Goal: Navigation & Orientation: Find specific page/section

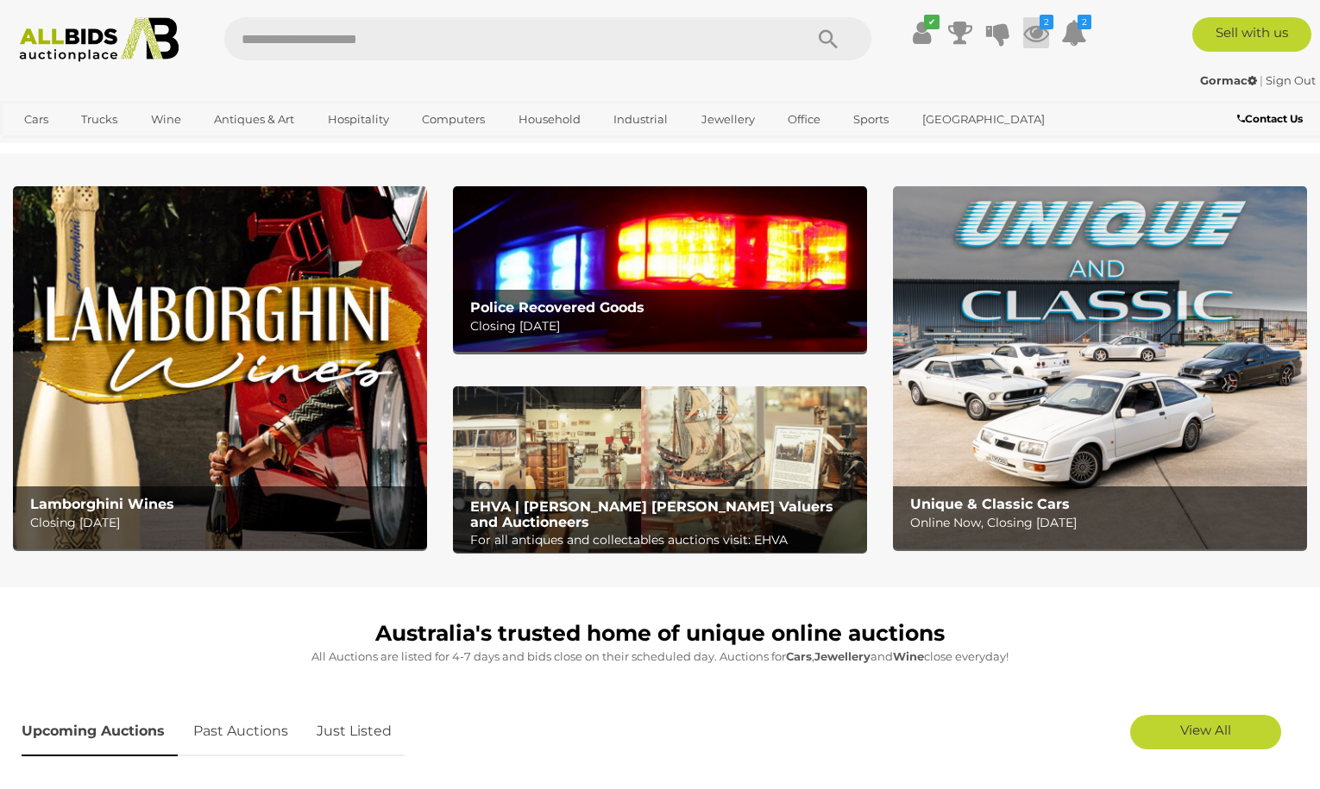
click at [1040, 28] on icon "2" at bounding box center [1047, 22] width 14 height 15
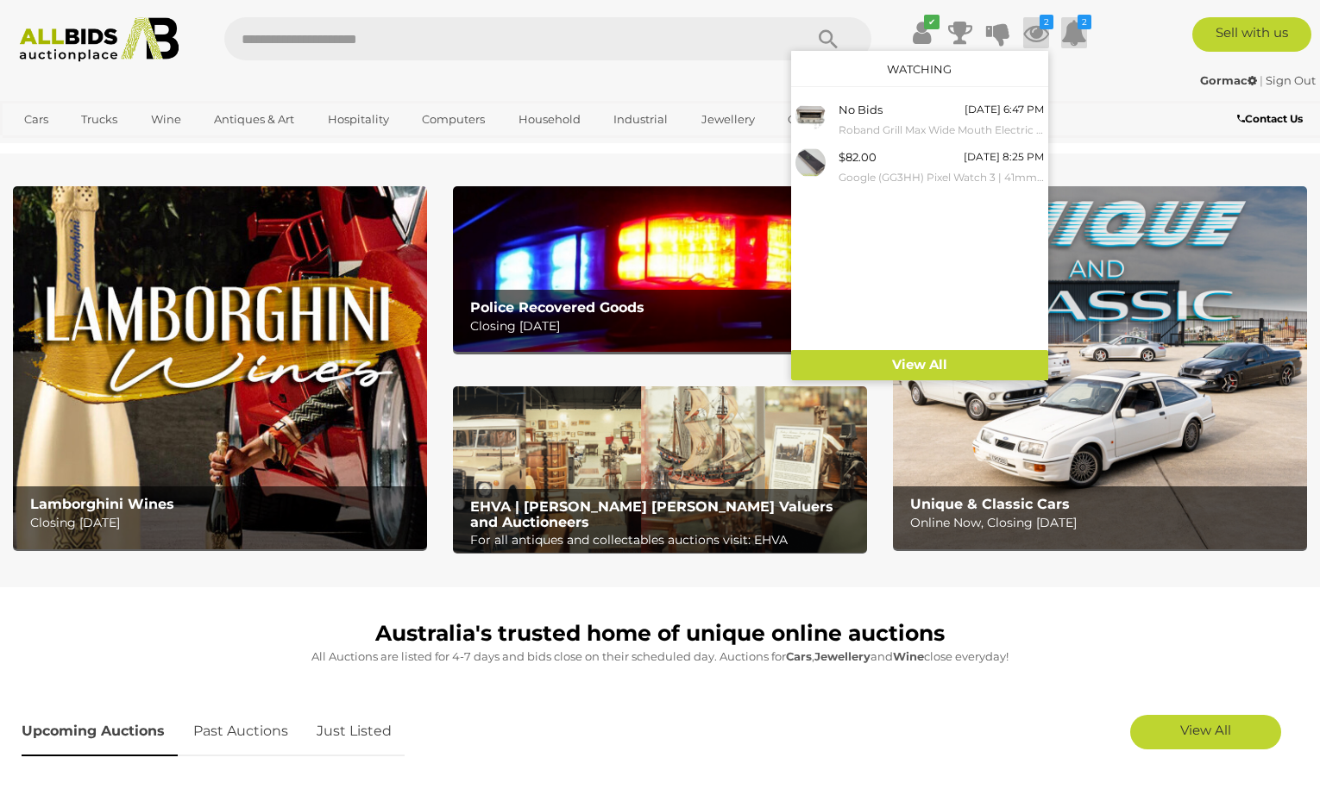
click at [1079, 25] on icon "2" at bounding box center [1085, 22] width 14 height 15
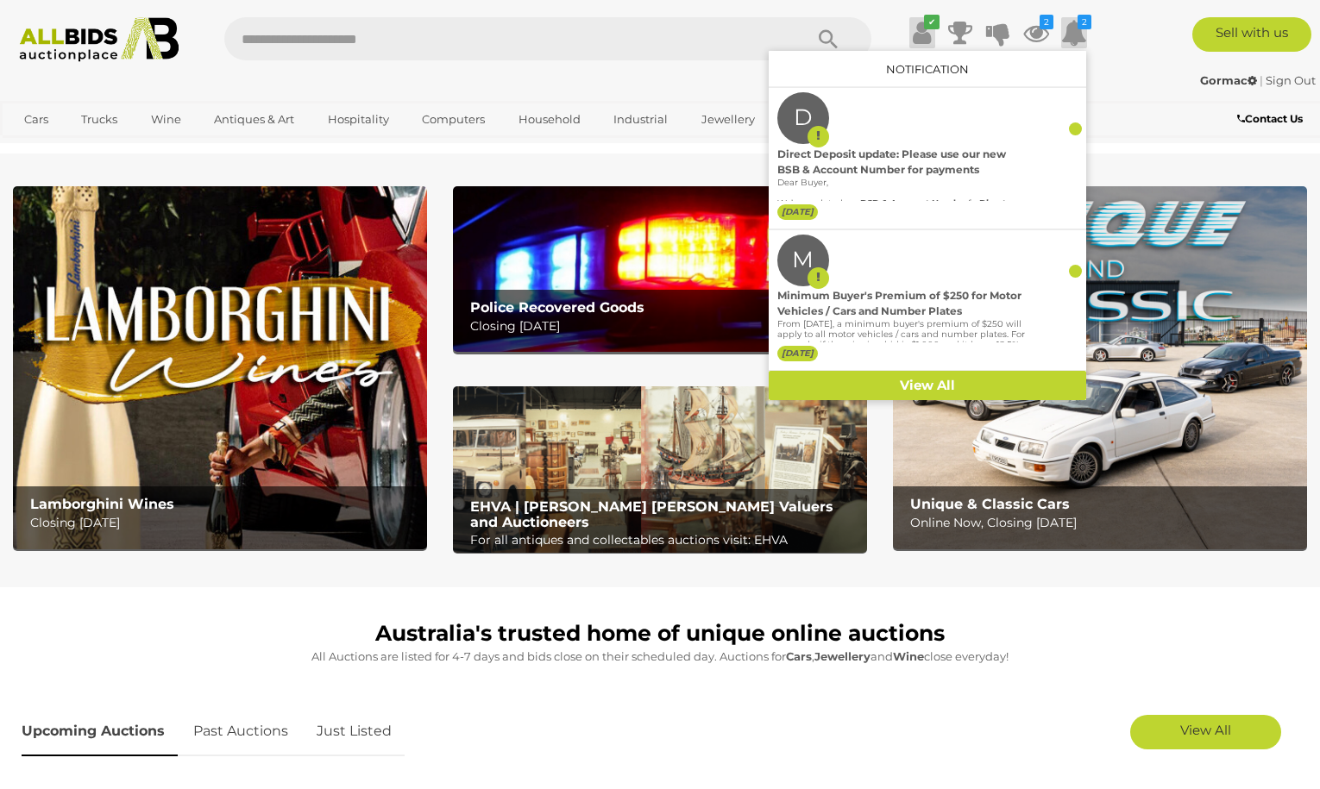
click at [917, 35] on icon at bounding box center [922, 32] width 18 height 31
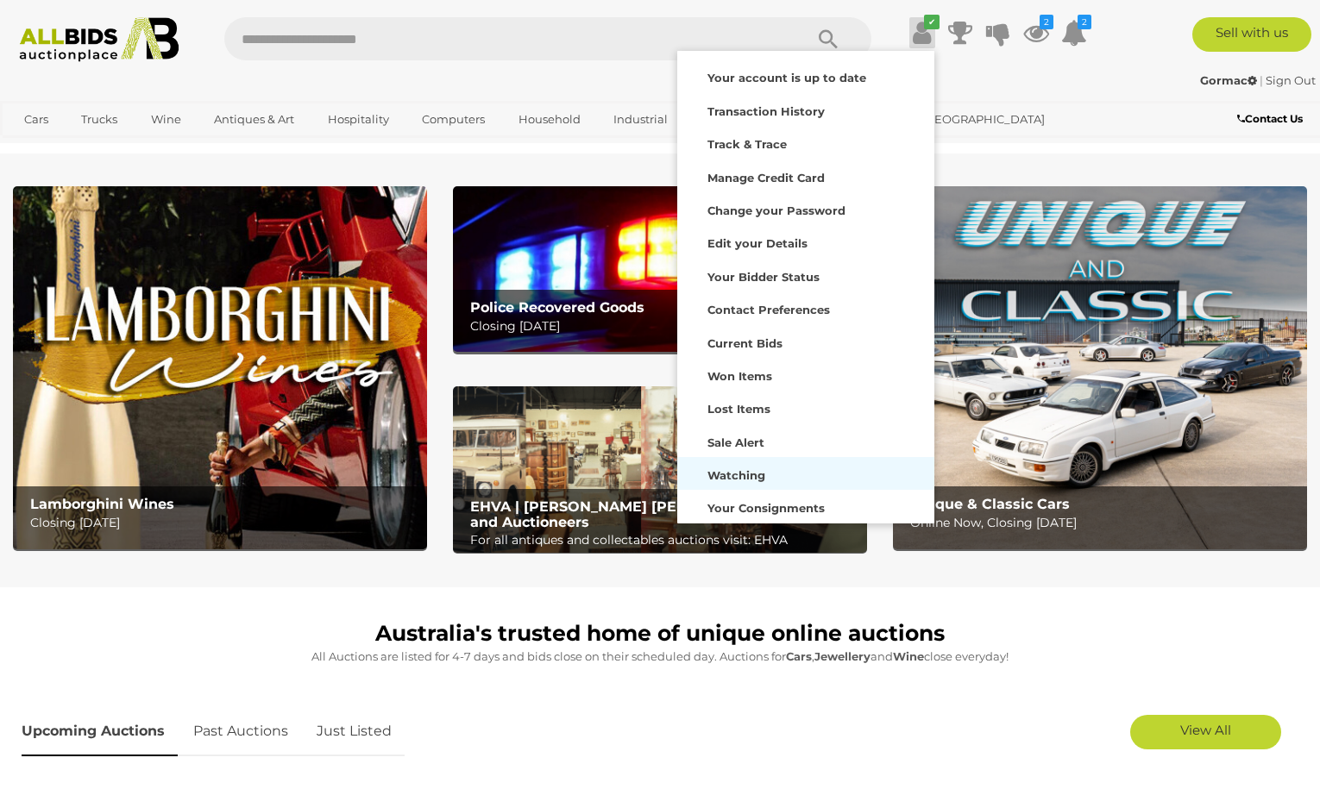
click at [752, 477] on strong "Watching" at bounding box center [737, 476] width 58 height 14
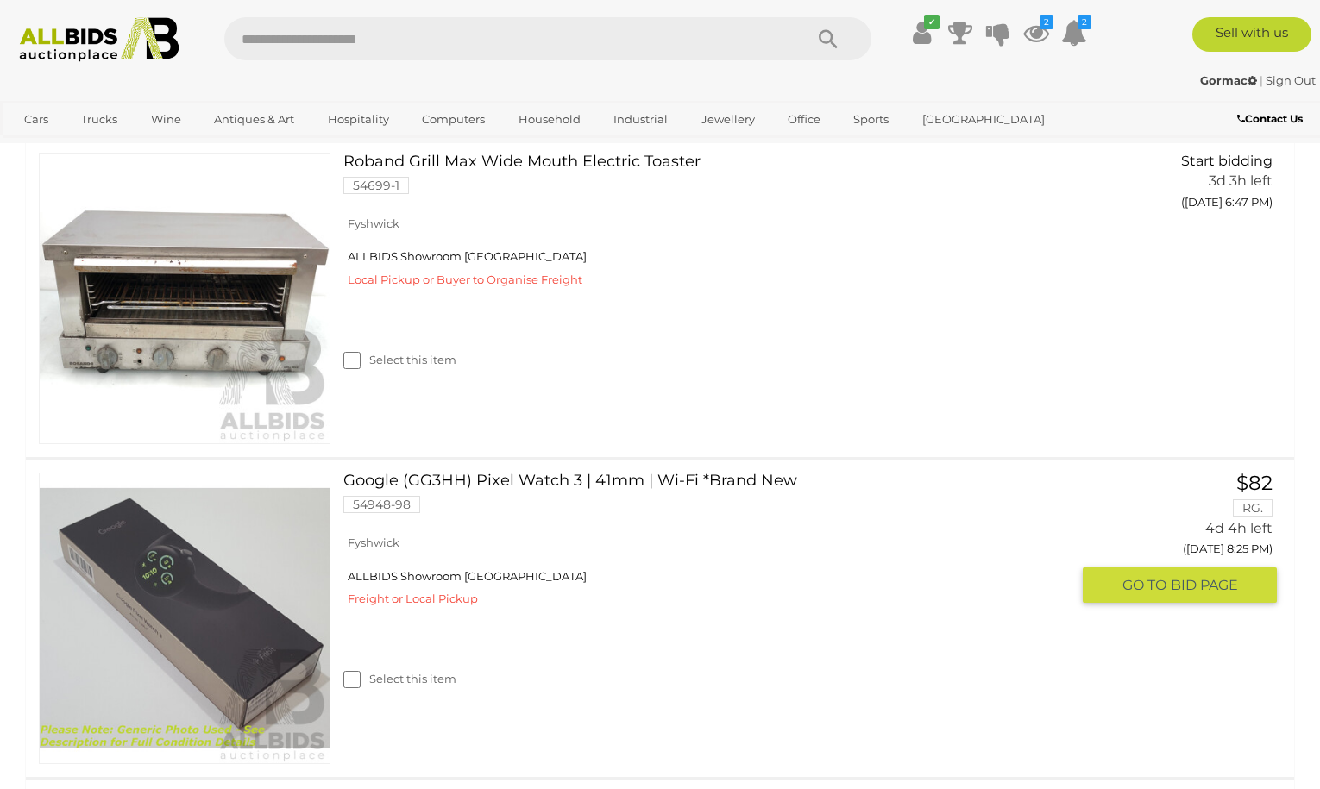
scroll to position [259, 0]
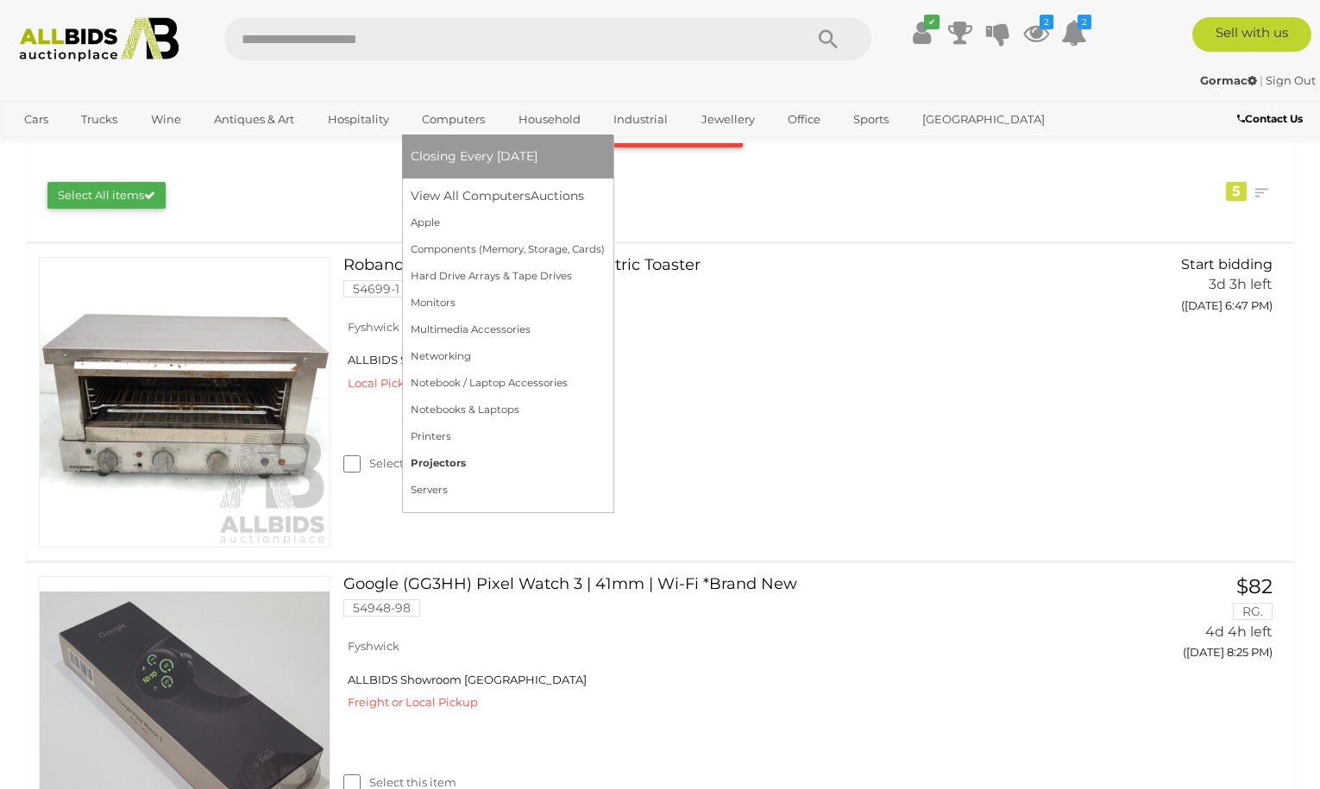
click at [441, 462] on link "Projectors" at bounding box center [508, 463] width 194 height 27
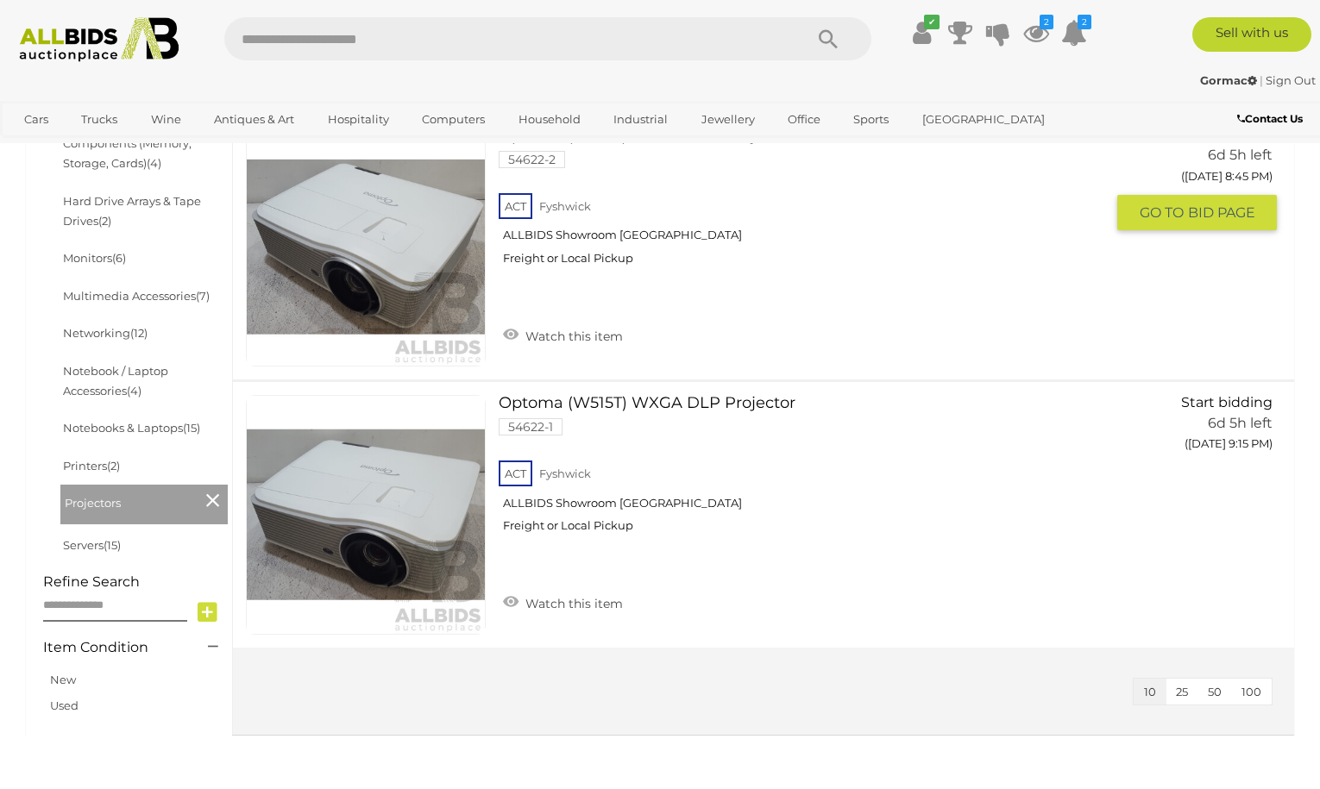
scroll to position [604, 0]
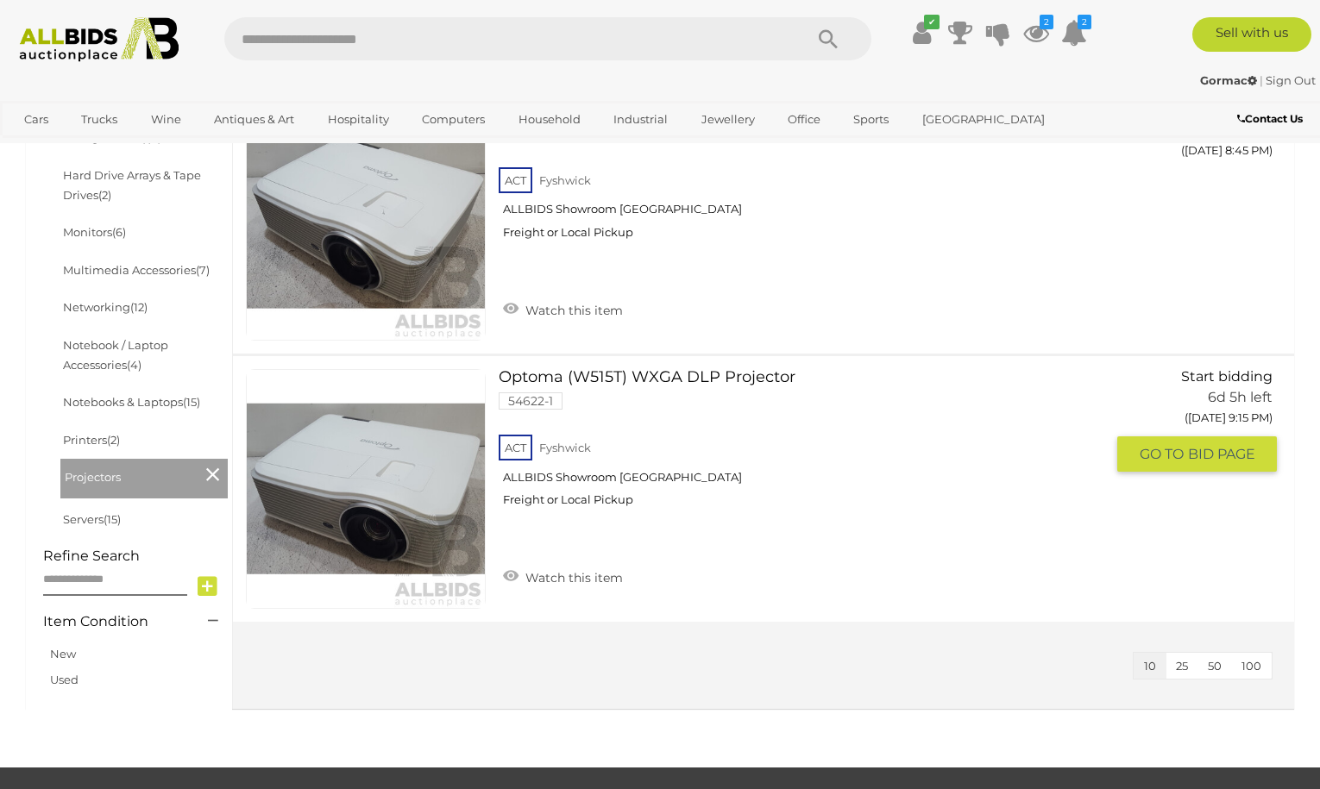
click at [652, 371] on link "Optoma (W515T) WXGA DLP Projector 54622-1 ACT Fyshwick ALLBIDS Showroom Fyshwick" at bounding box center [809, 444] width 594 height 151
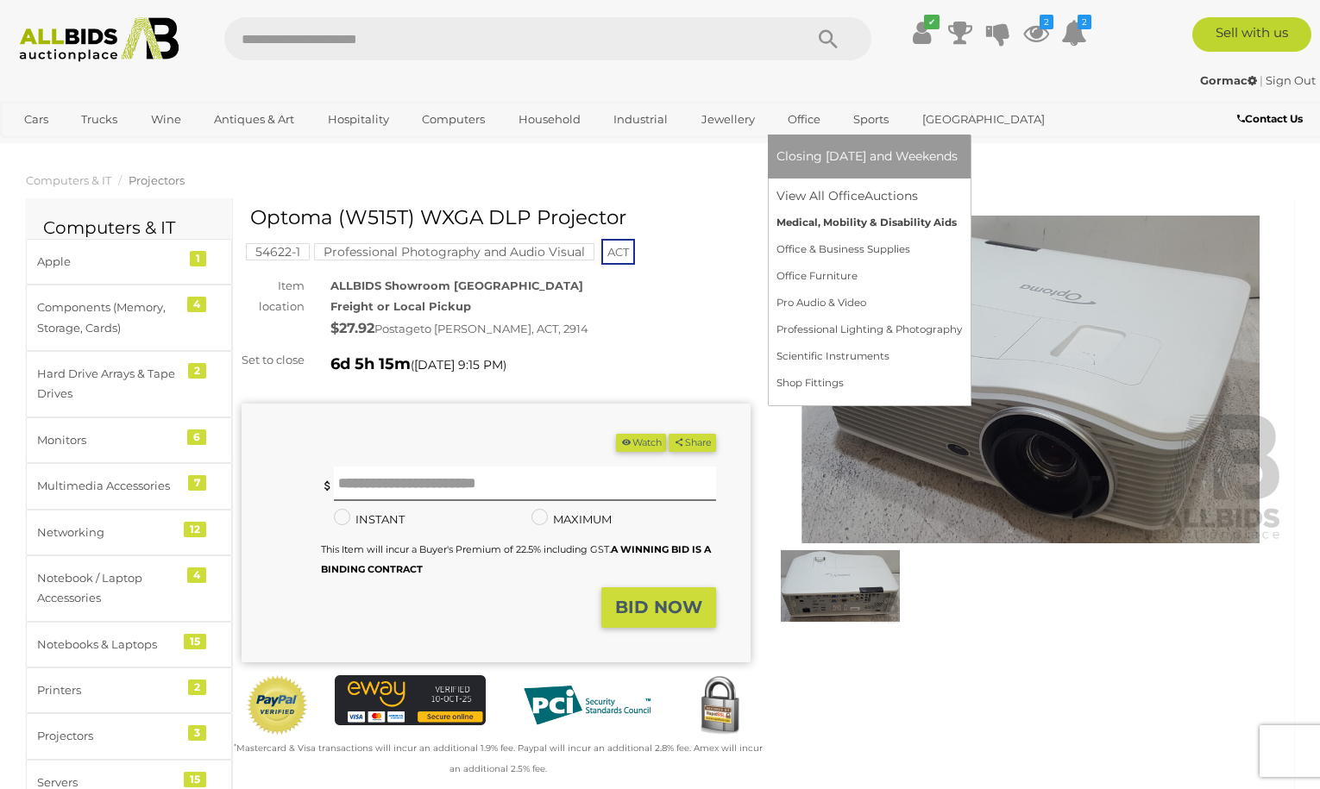
click at [783, 212] on link "Medical, Mobility & Disability Aids" at bounding box center [870, 223] width 186 height 27
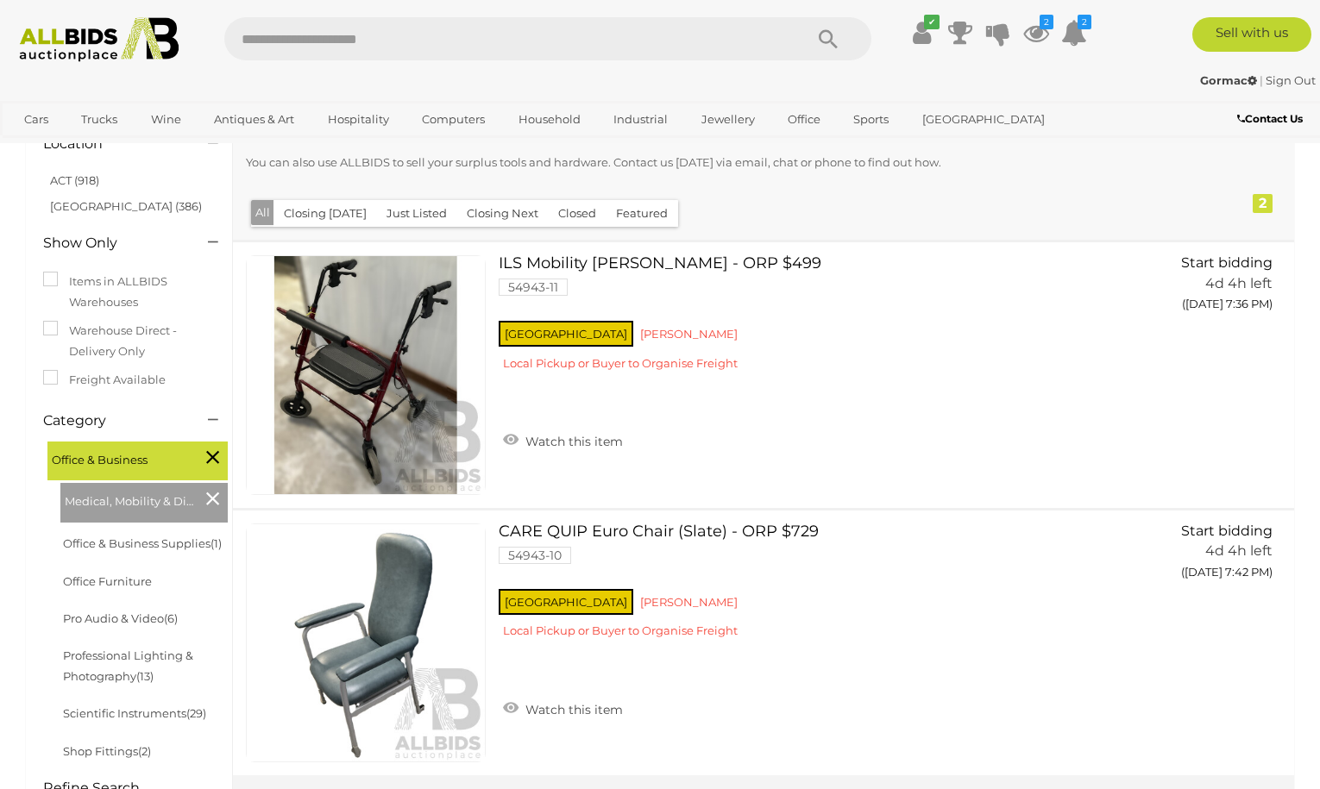
scroll to position [173, 0]
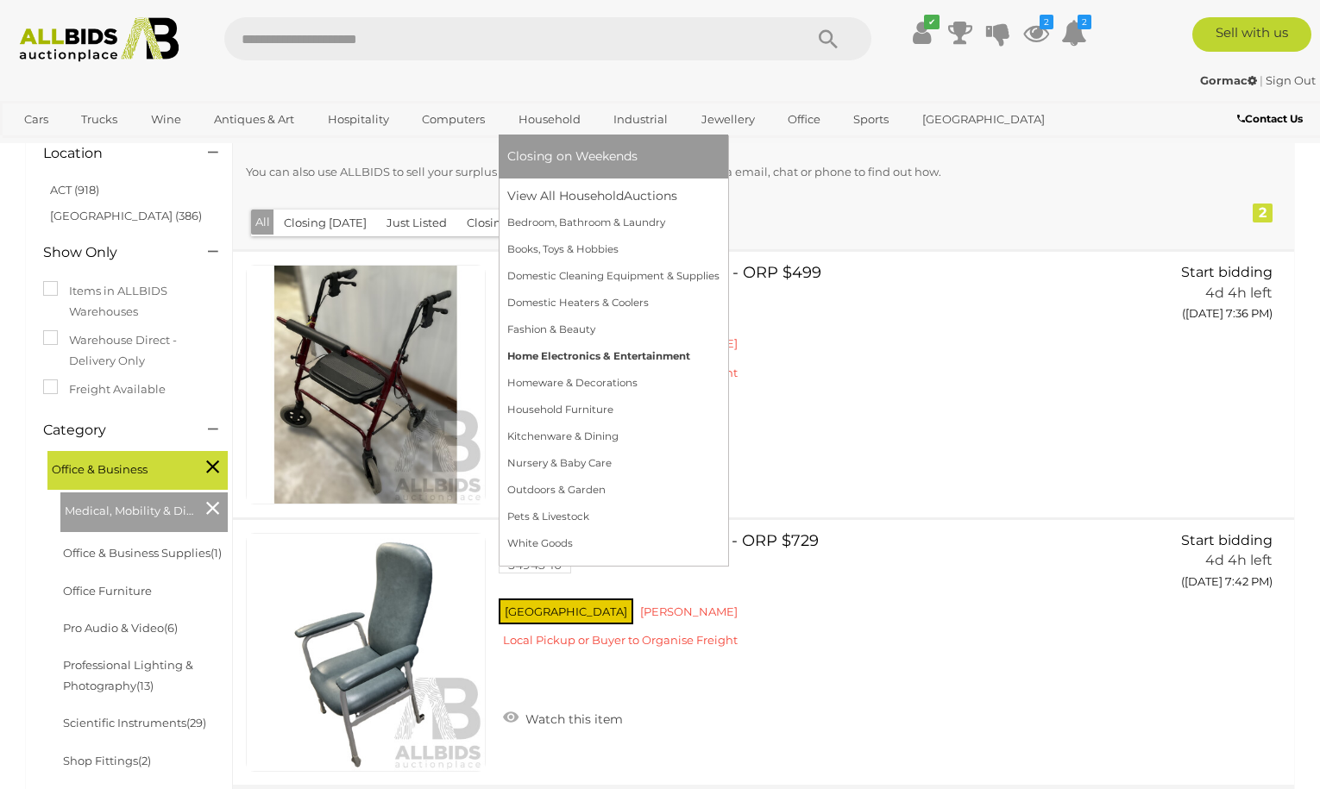
click at [550, 354] on link "Home Electronics & Entertainment" at bounding box center [613, 356] width 212 height 27
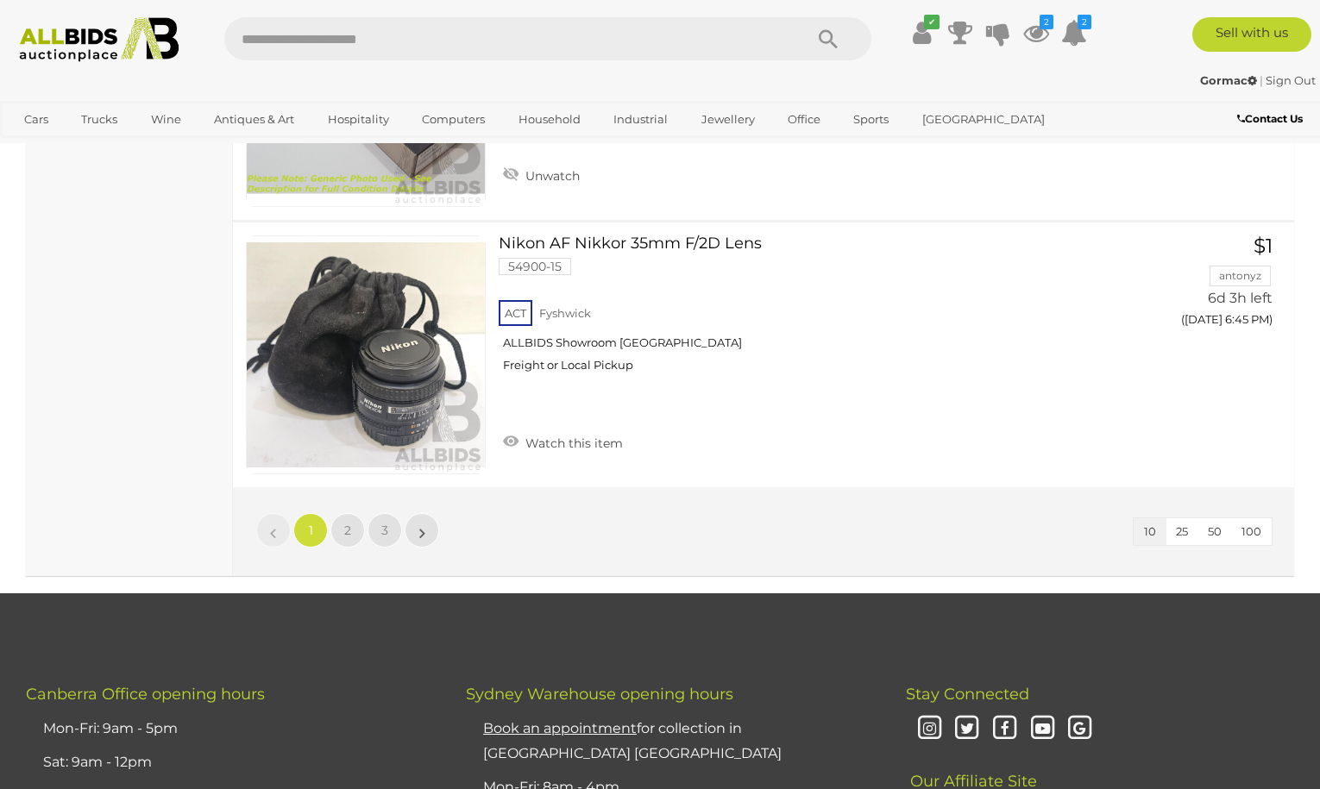
scroll to position [2502, 0]
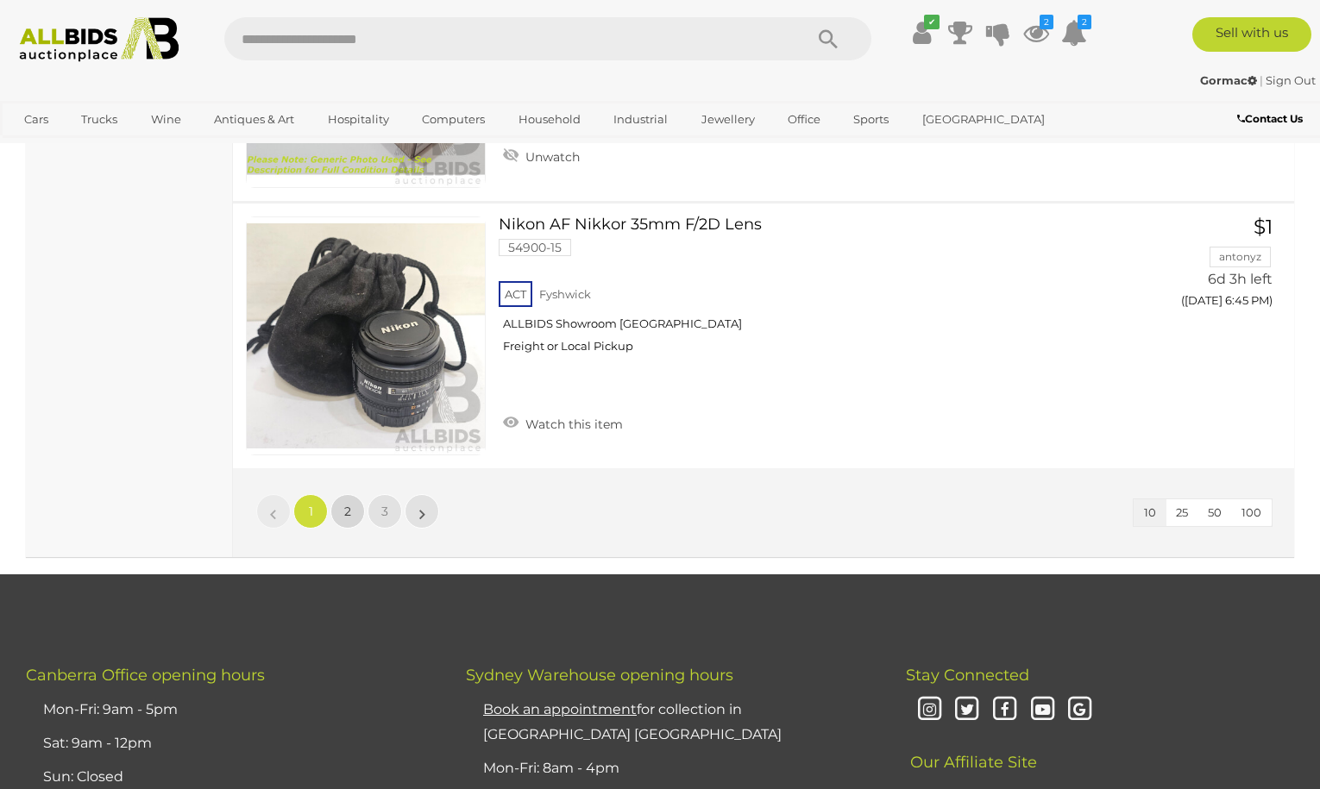
click at [351, 509] on link "2" at bounding box center [347, 511] width 35 height 35
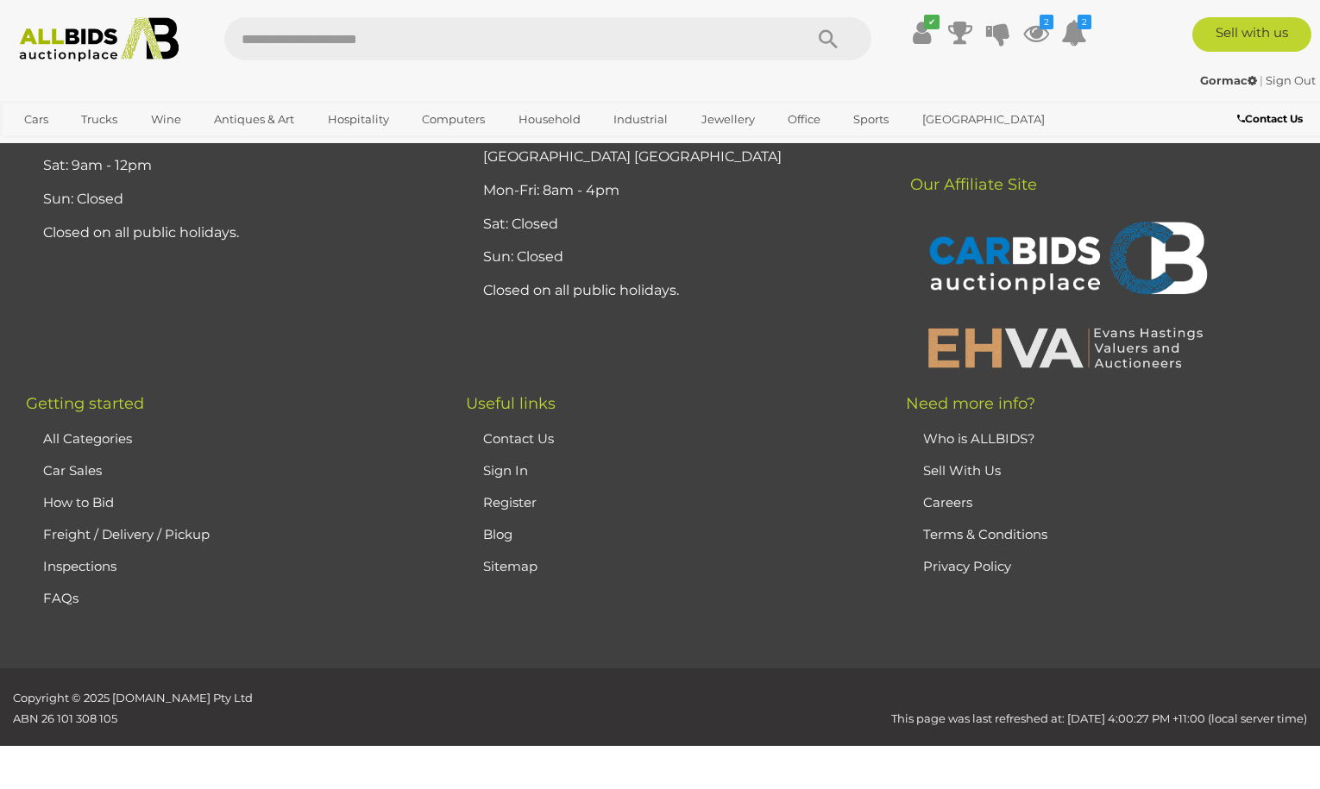
scroll to position [113, 0]
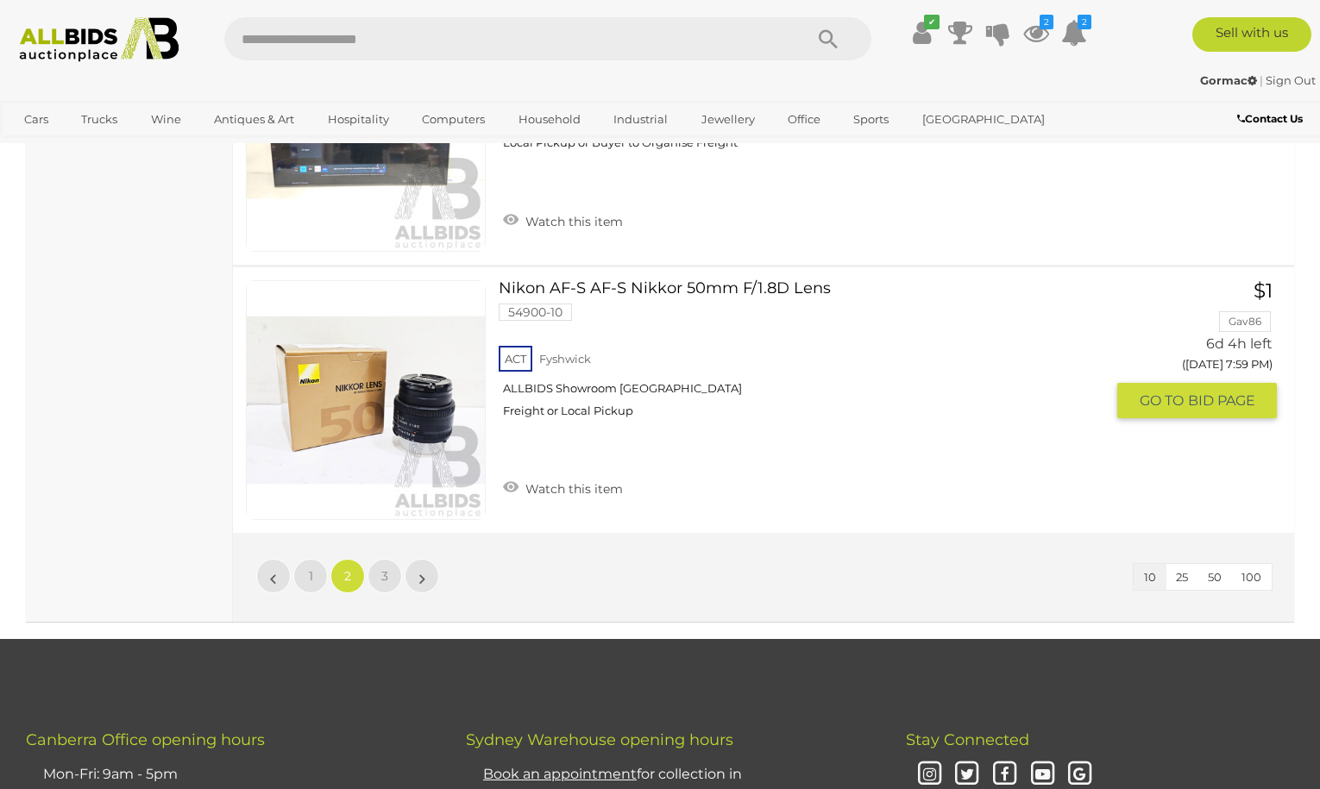
scroll to position [2529, 0]
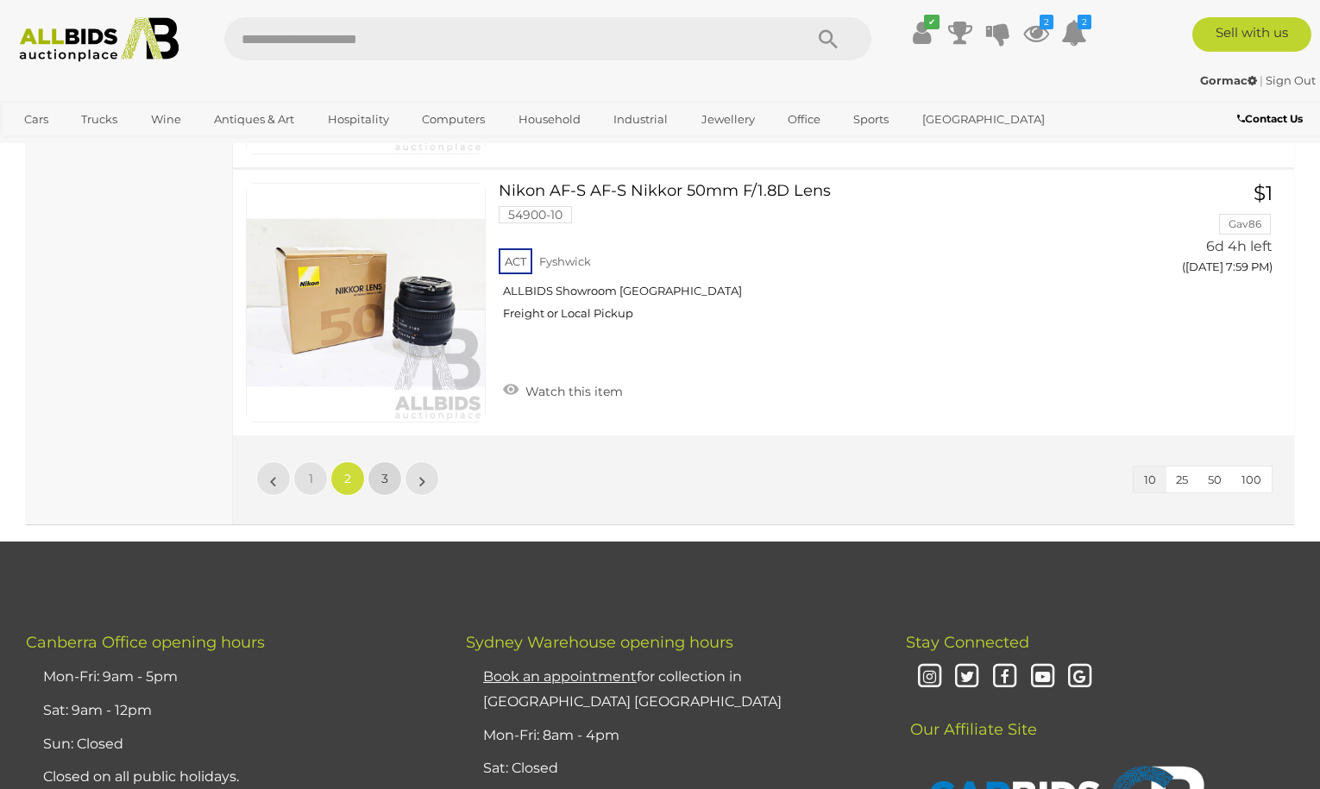
click at [381, 480] on span "3" at bounding box center [384, 479] width 7 height 16
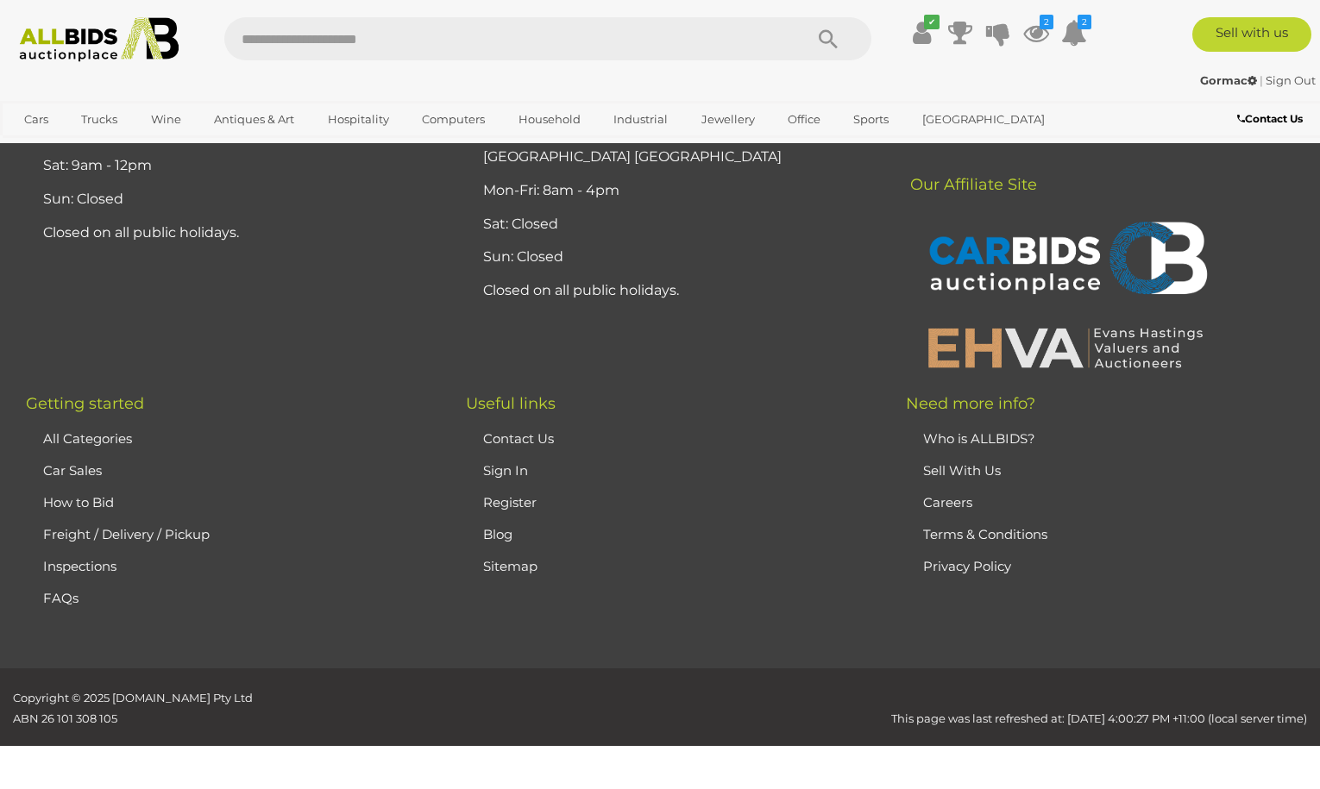
scroll to position [113, 0]
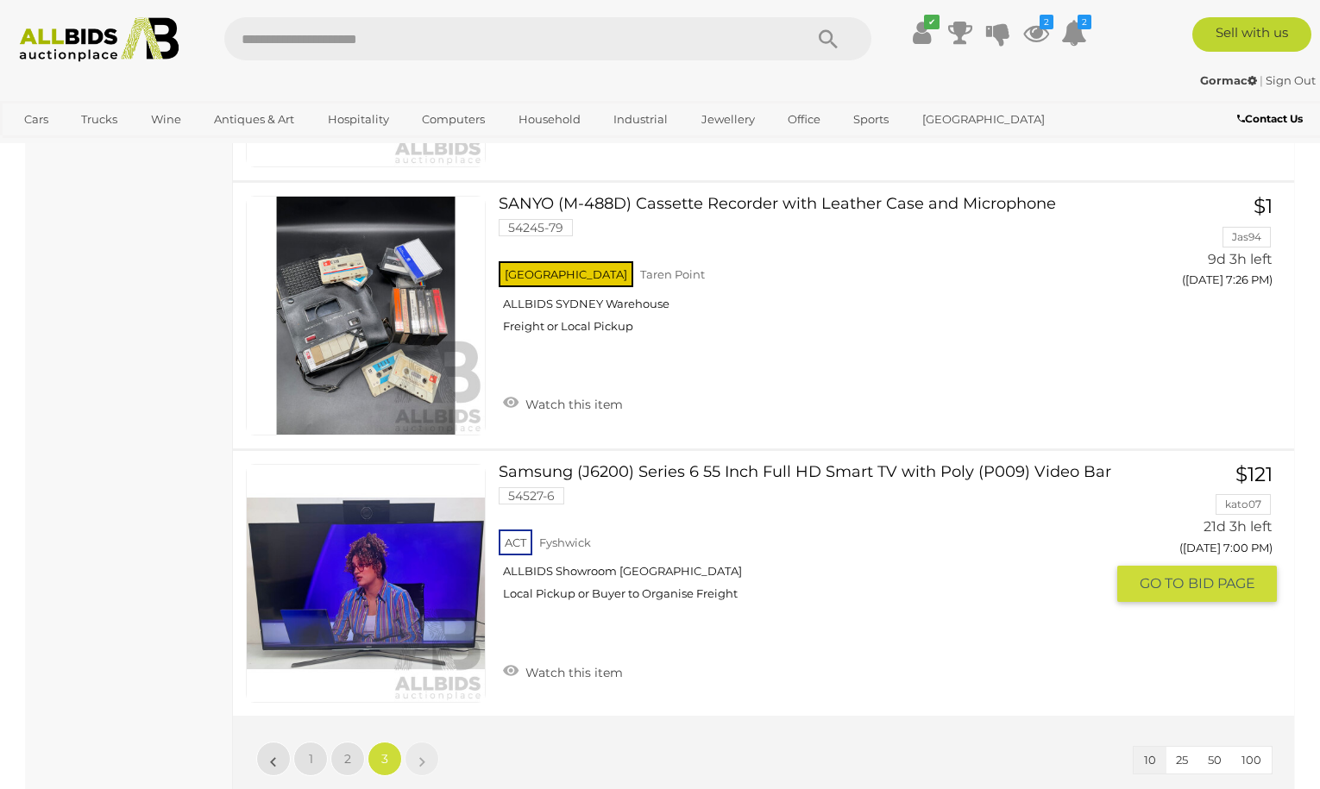
scroll to position [1839, 0]
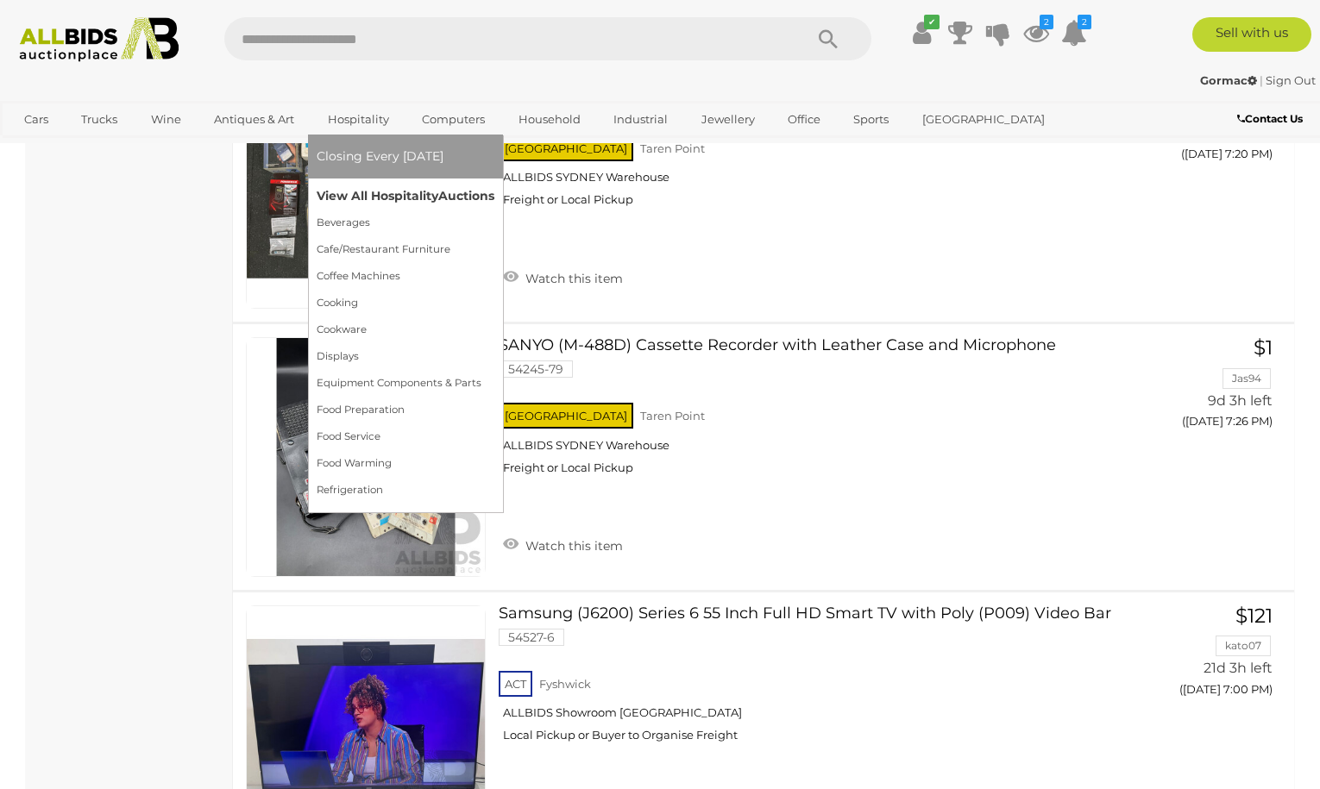
click at [349, 194] on link "View All Hospitality Auctions" at bounding box center [406, 196] width 178 height 27
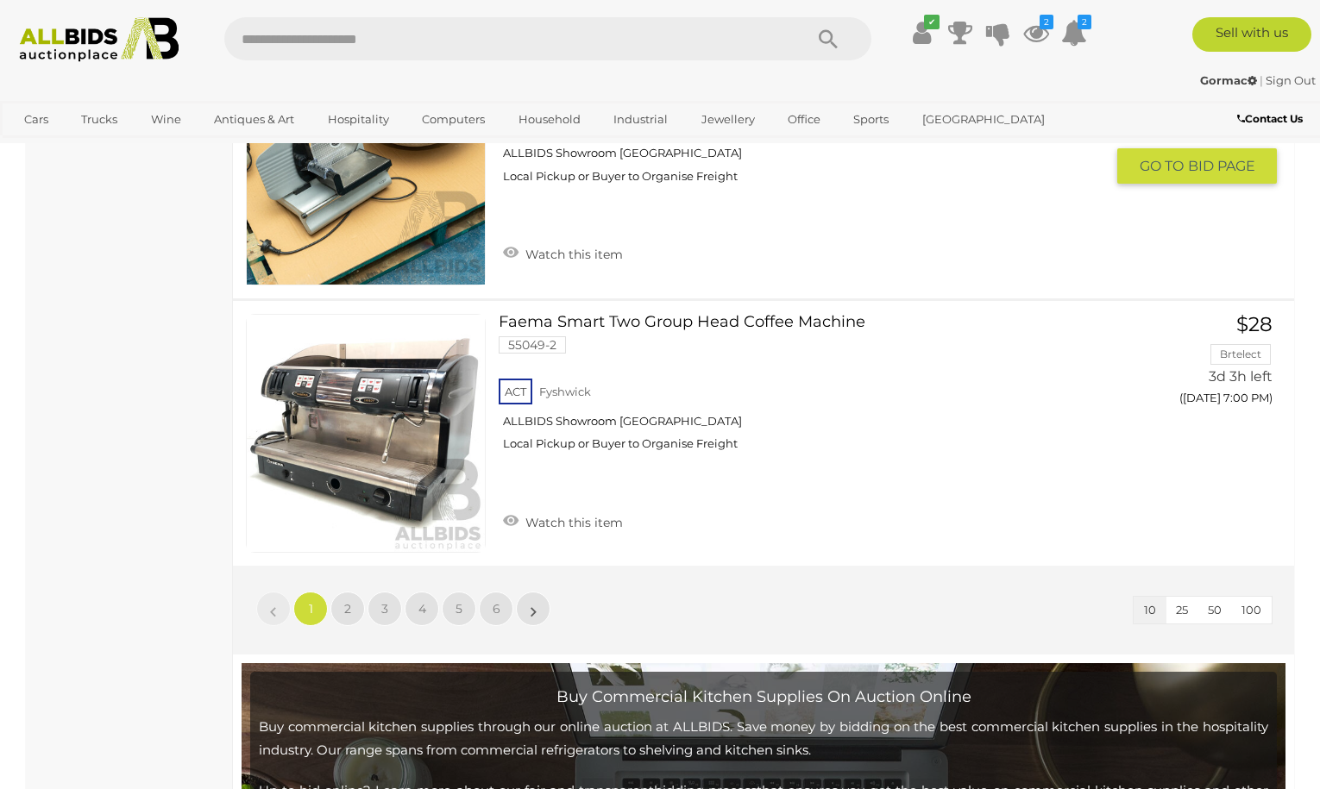
scroll to position [2761, 0]
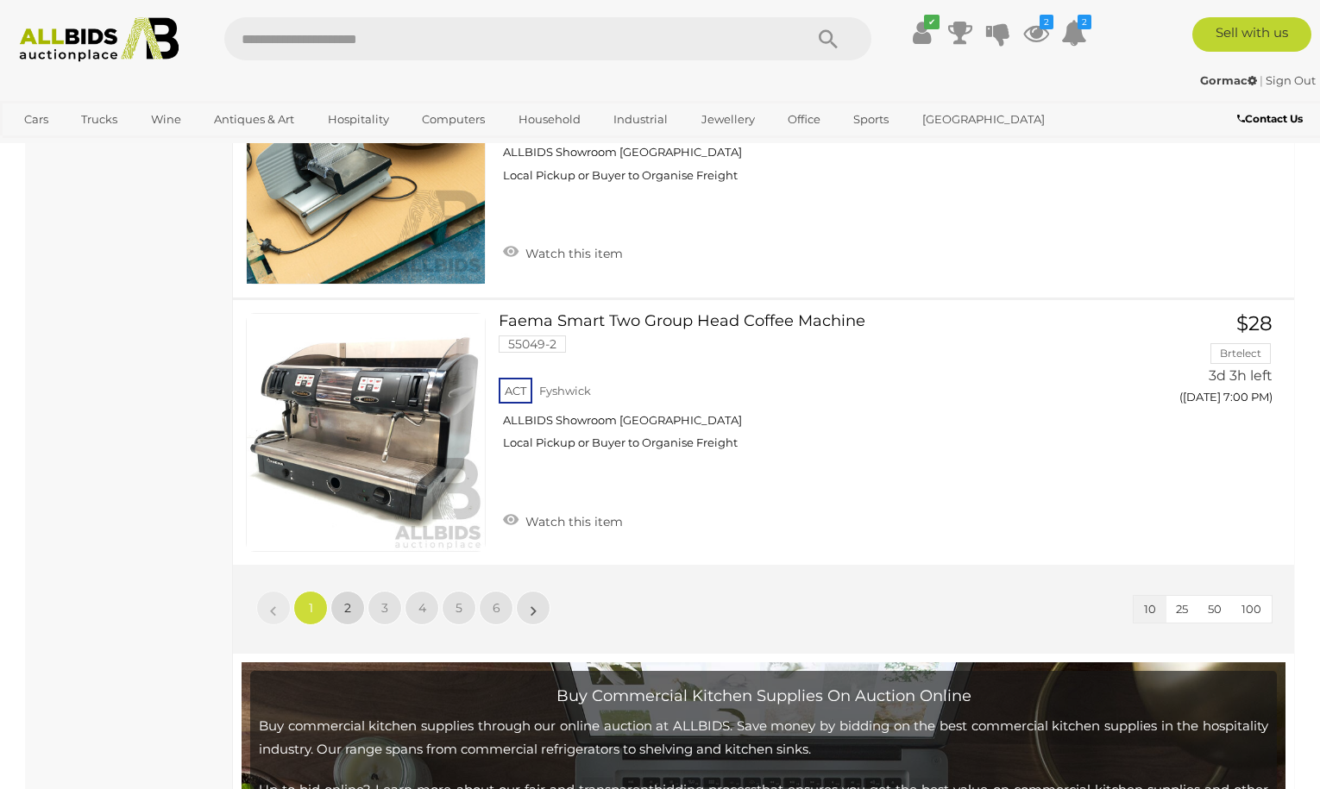
click at [350, 608] on span "2" at bounding box center [347, 609] width 7 height 16
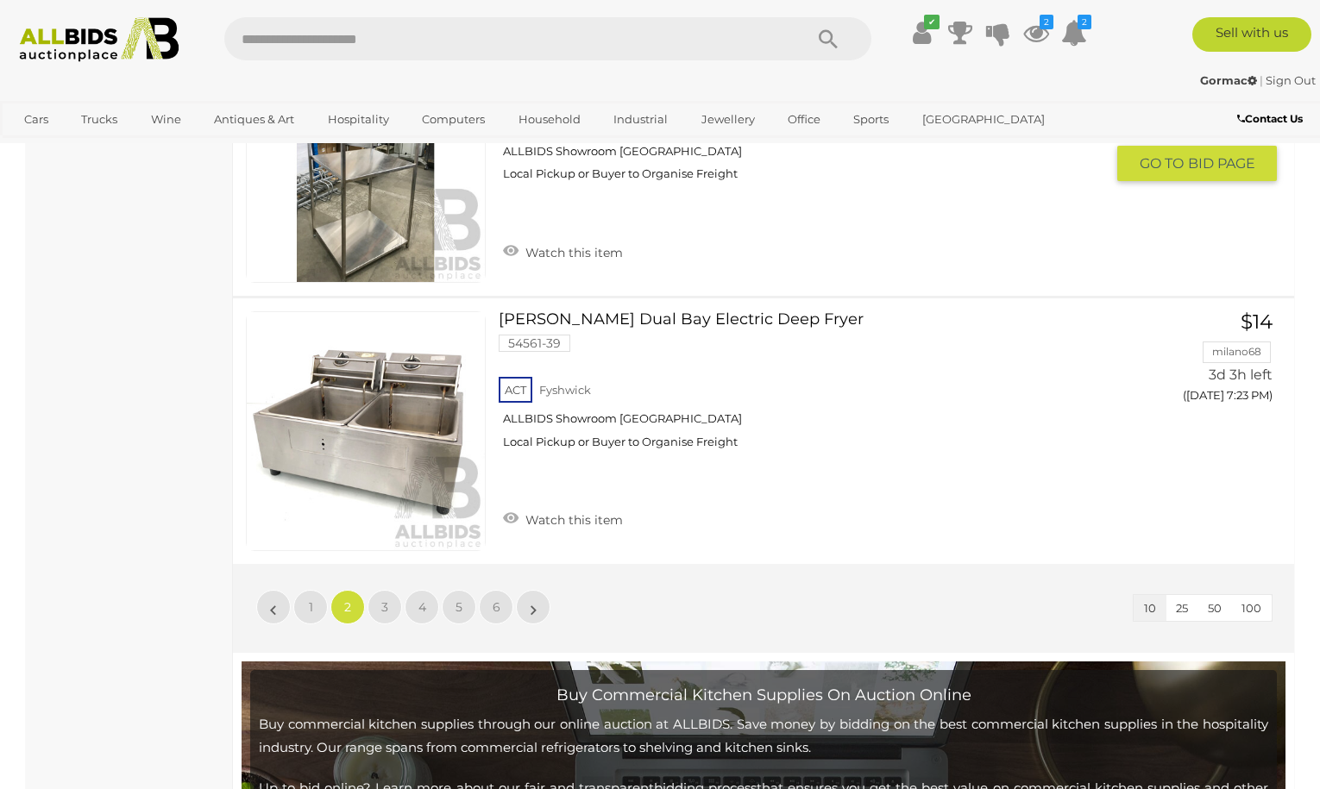
scroll to position [2792, 0]
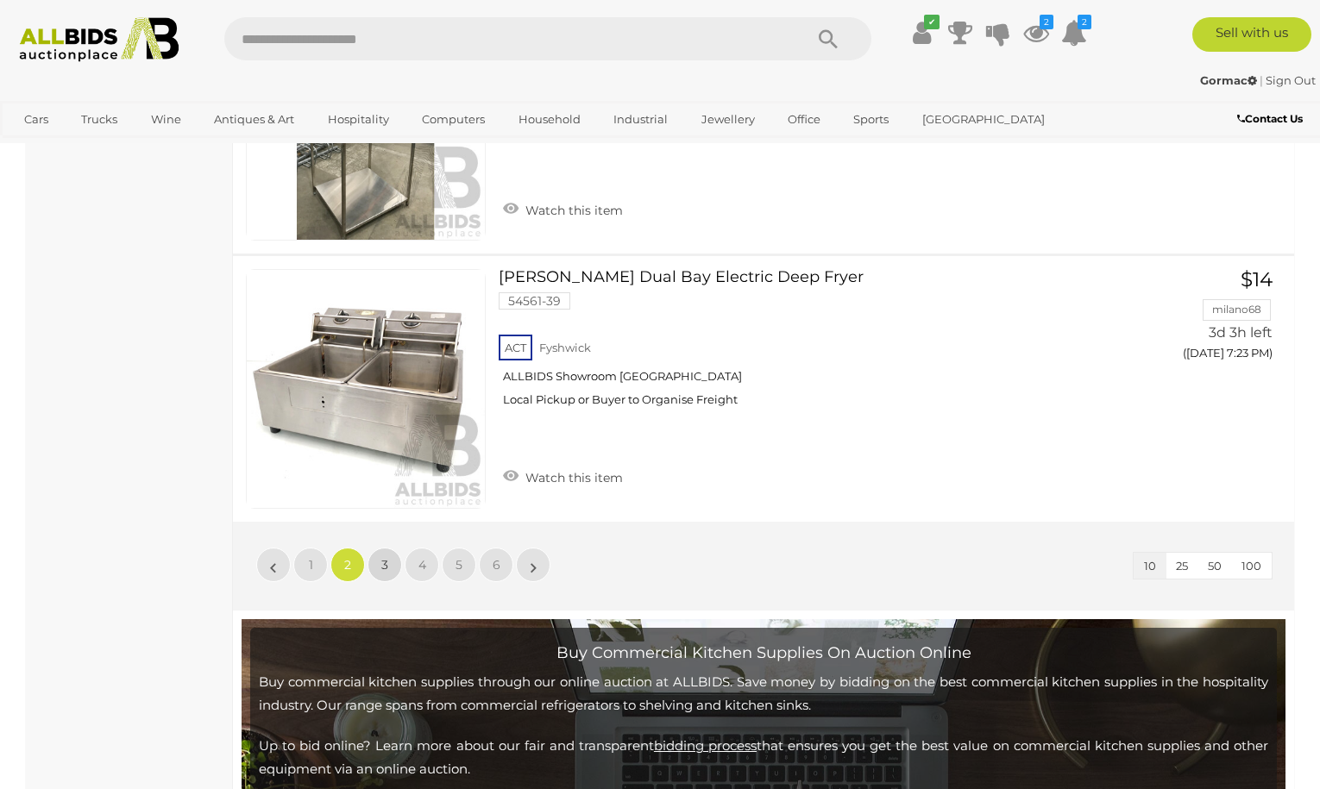
click at [378, 569] on link "3" at bounding box center [385, 565] width 35 height 35
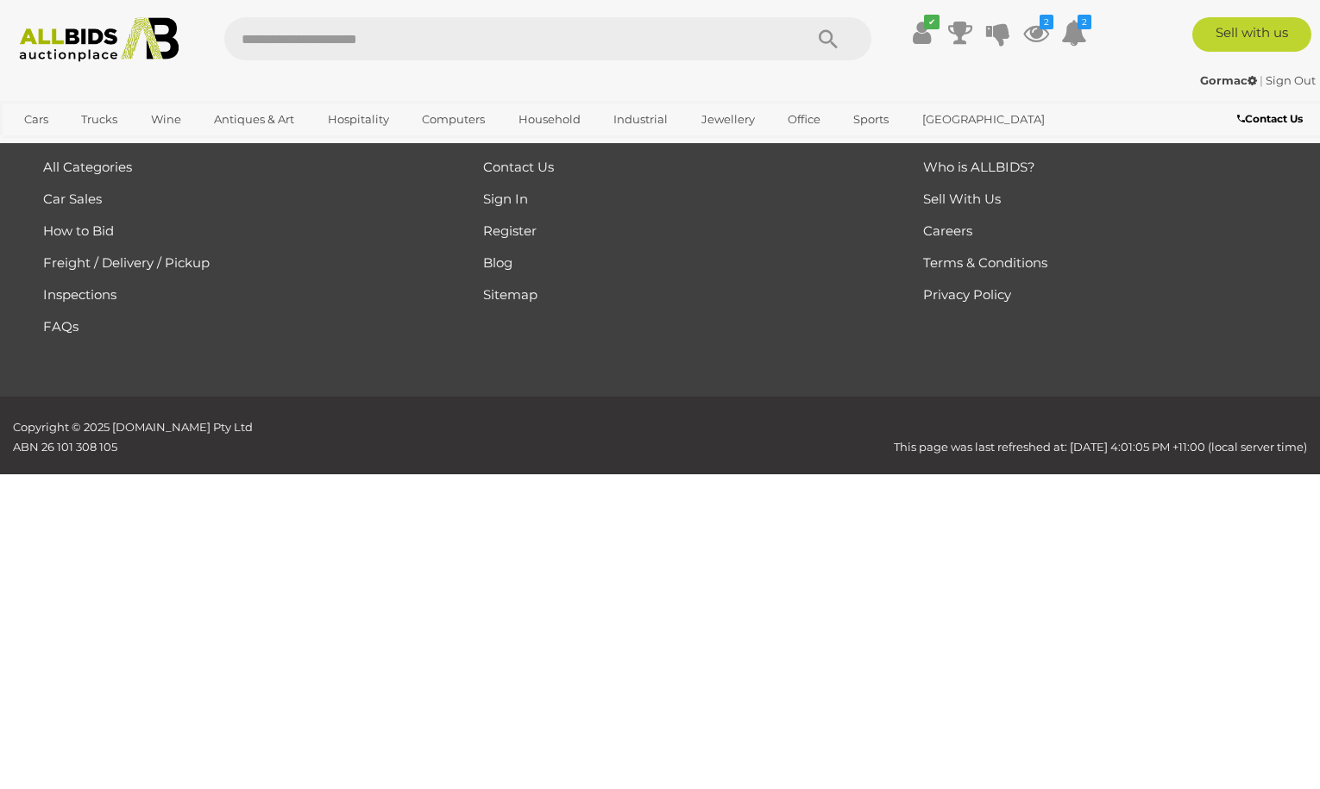
scroll to position [462, 0]
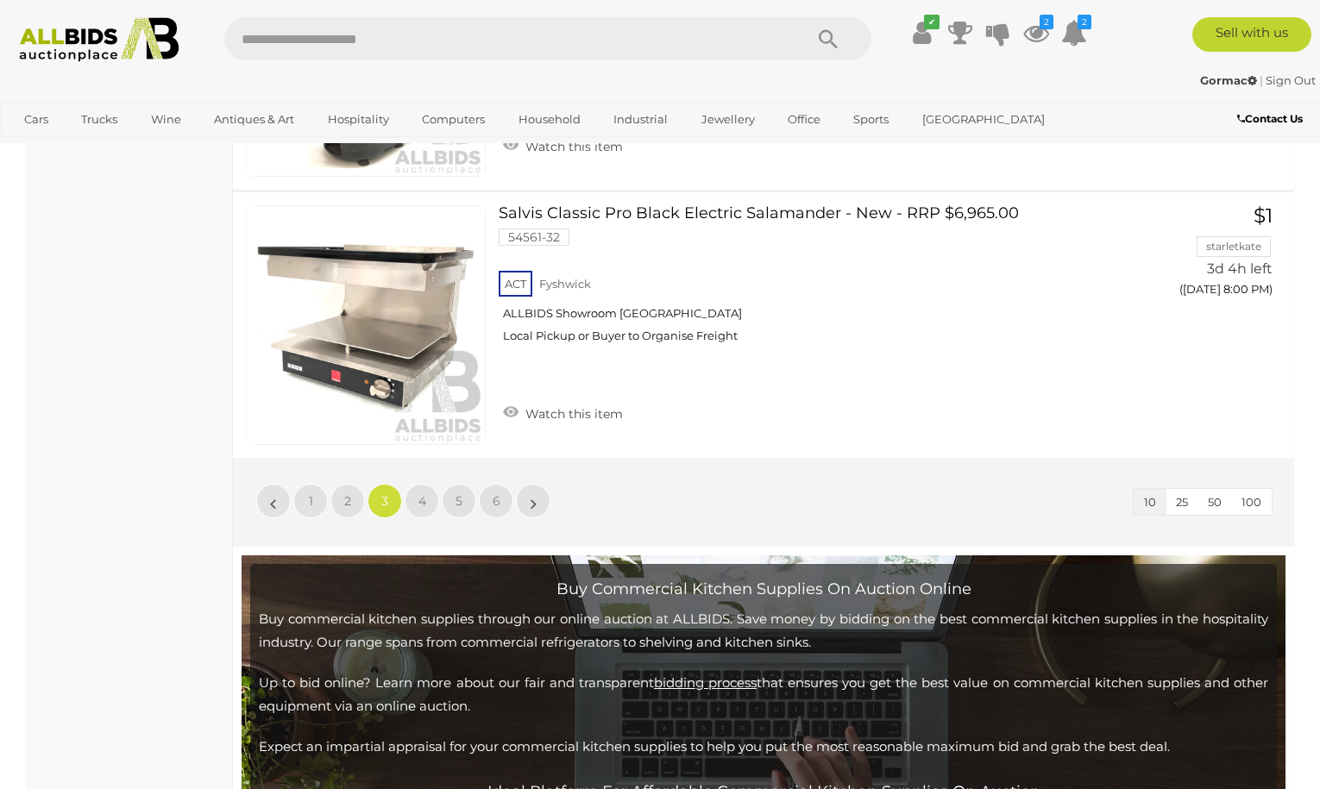
scroll to position [2878, 0]
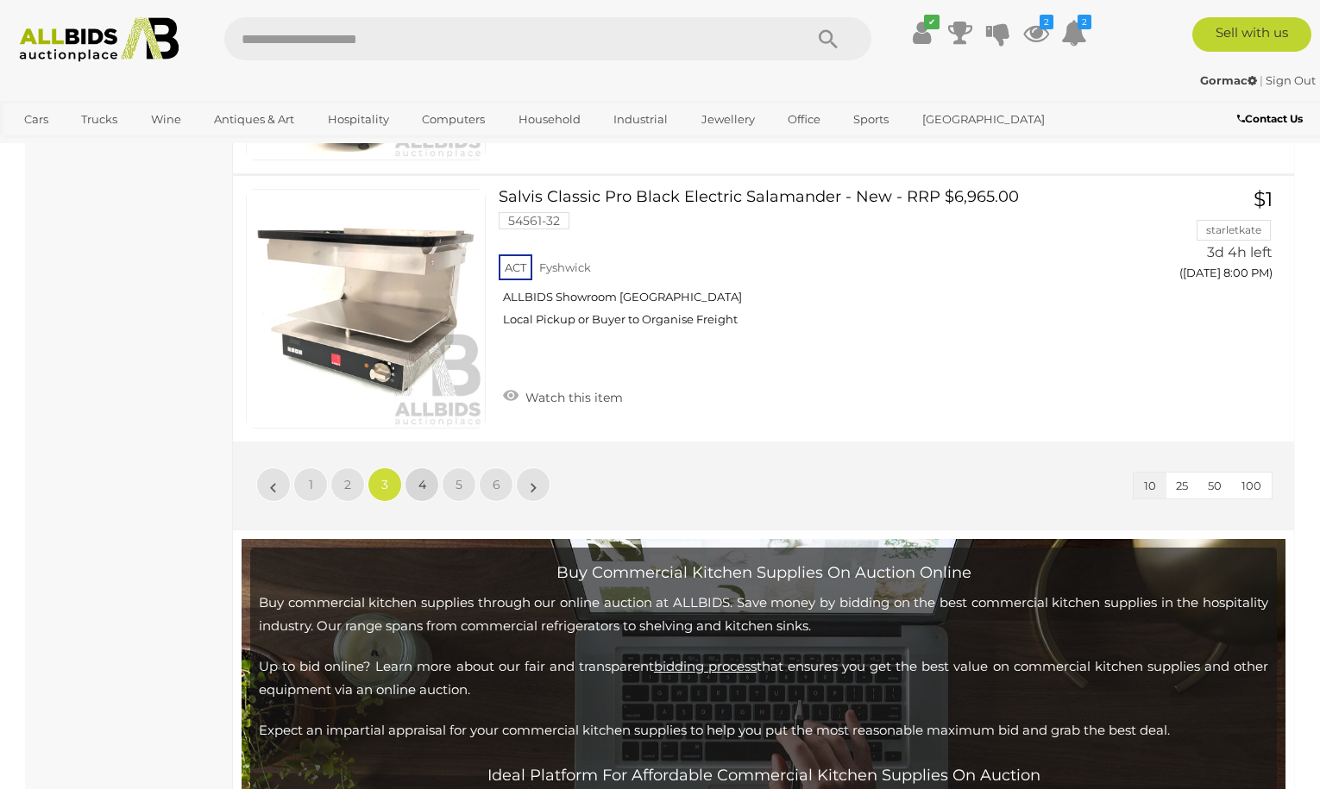
click at [417, 489] on link "4" at bounding box center [422, 485] width 35 height 35
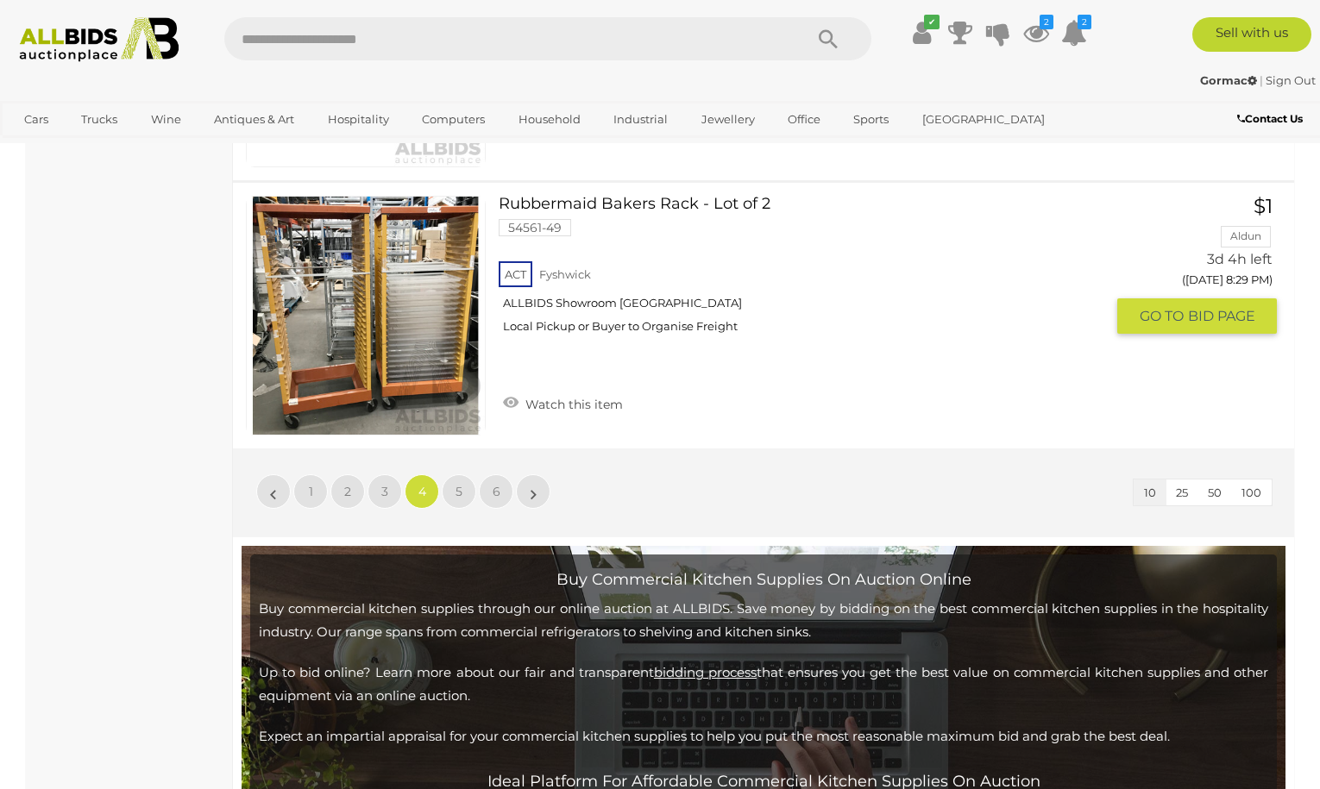
scroll to position [2878, 0]
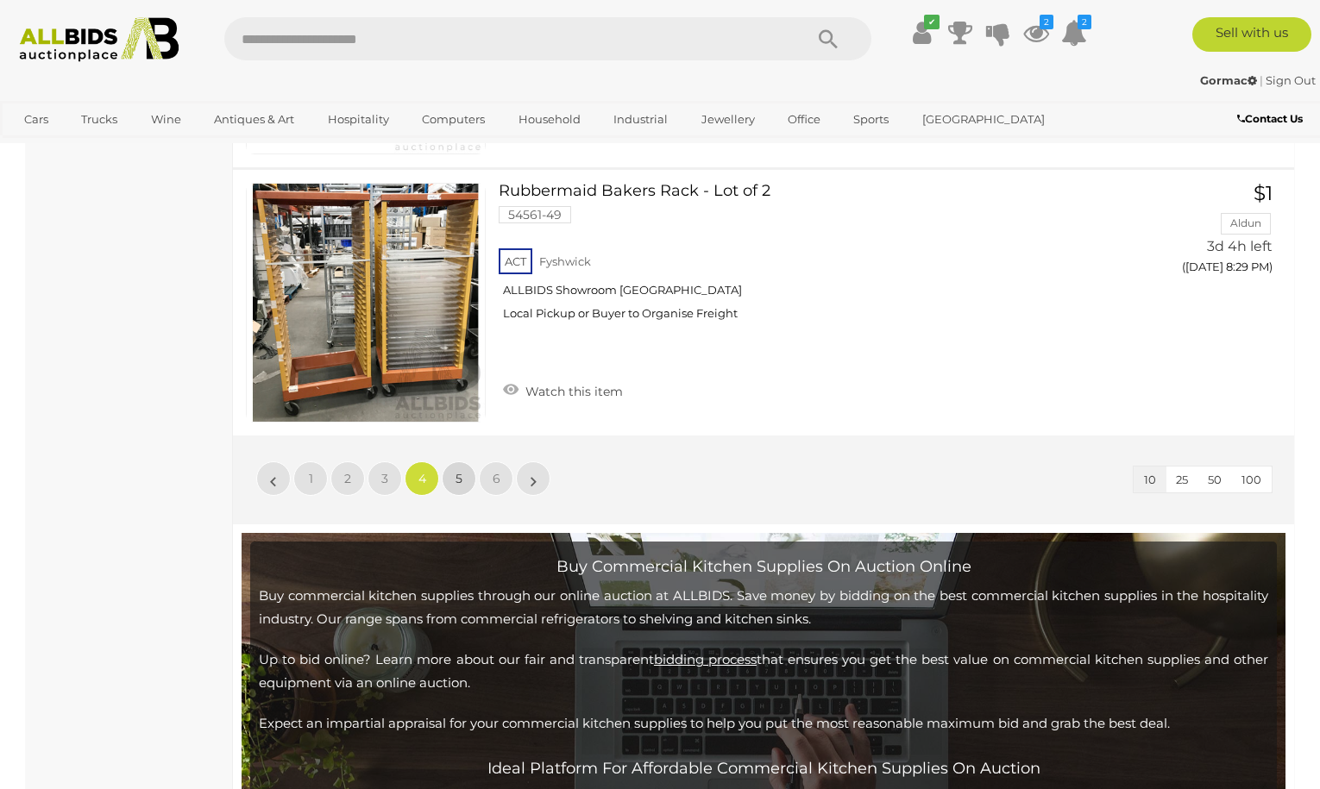
click at [468, 485] on link "5" at bounding box center [459, 479] width 35 height 35
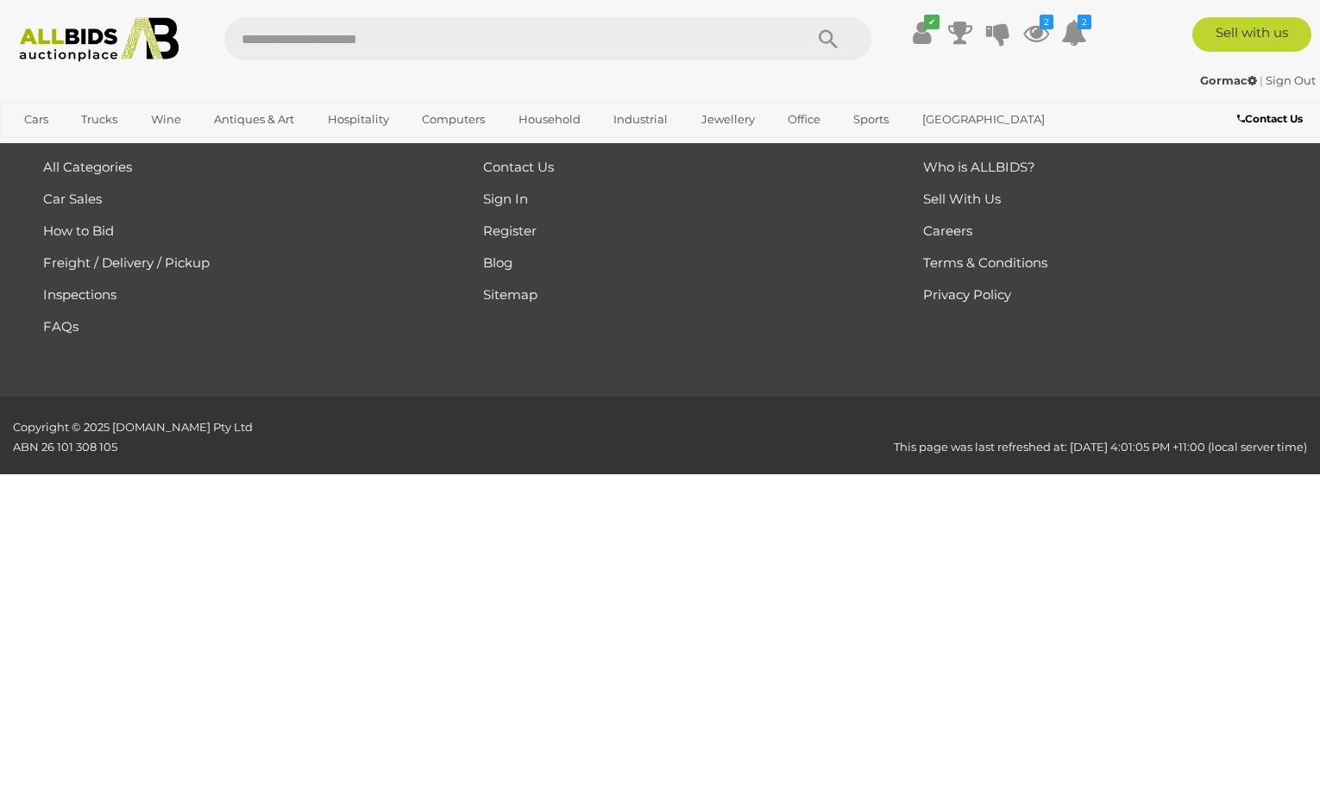
scroll to position [462, 0]
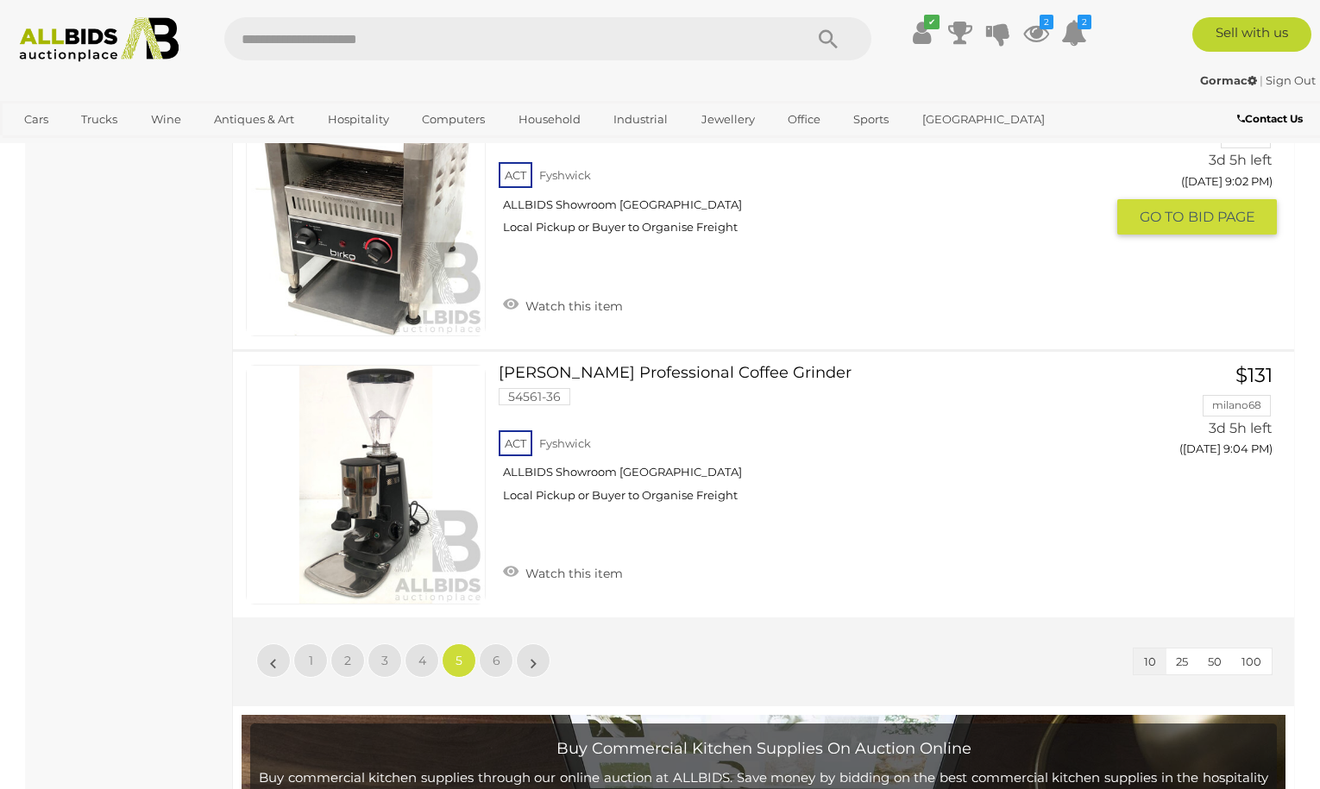
scroll to position [2706, 0]
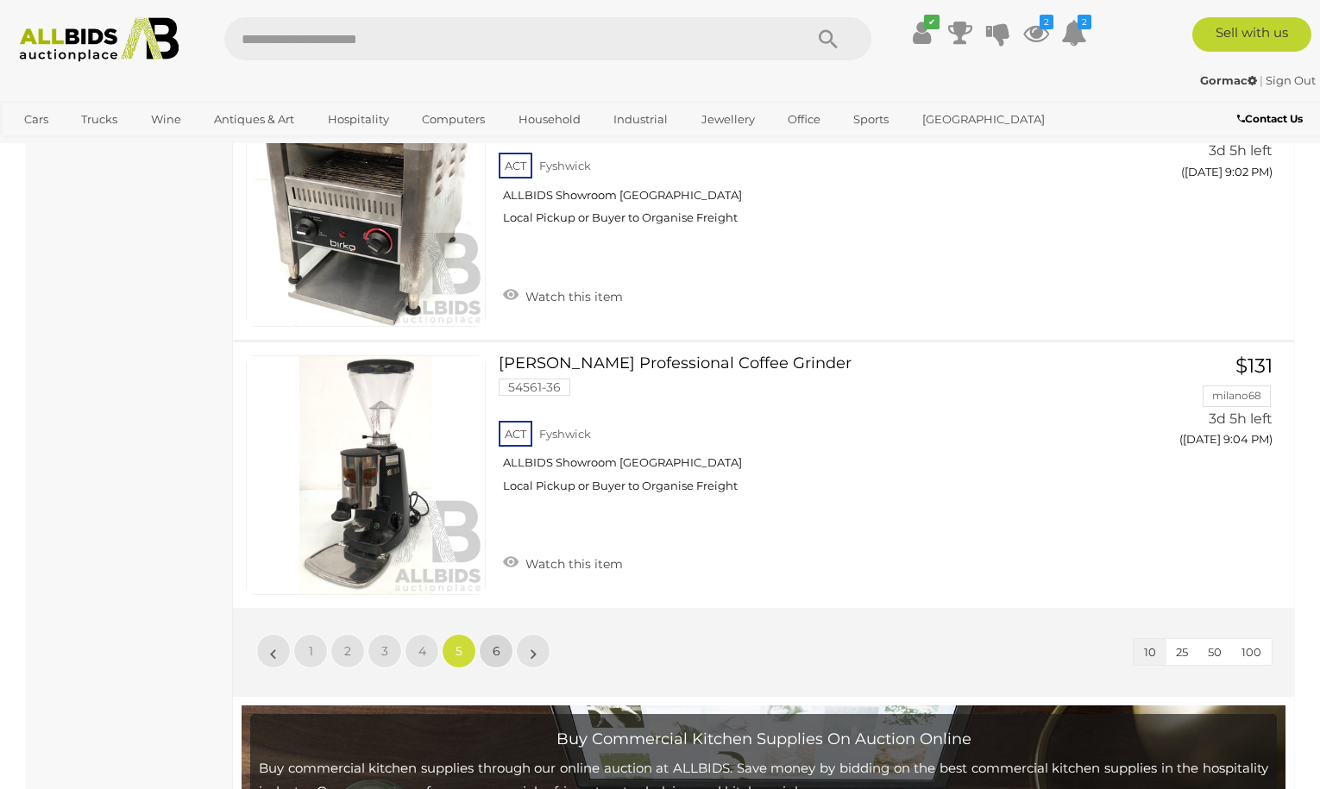
click at [499, 653] on span "6" at bounding box center [497, 652] width 8 height 16
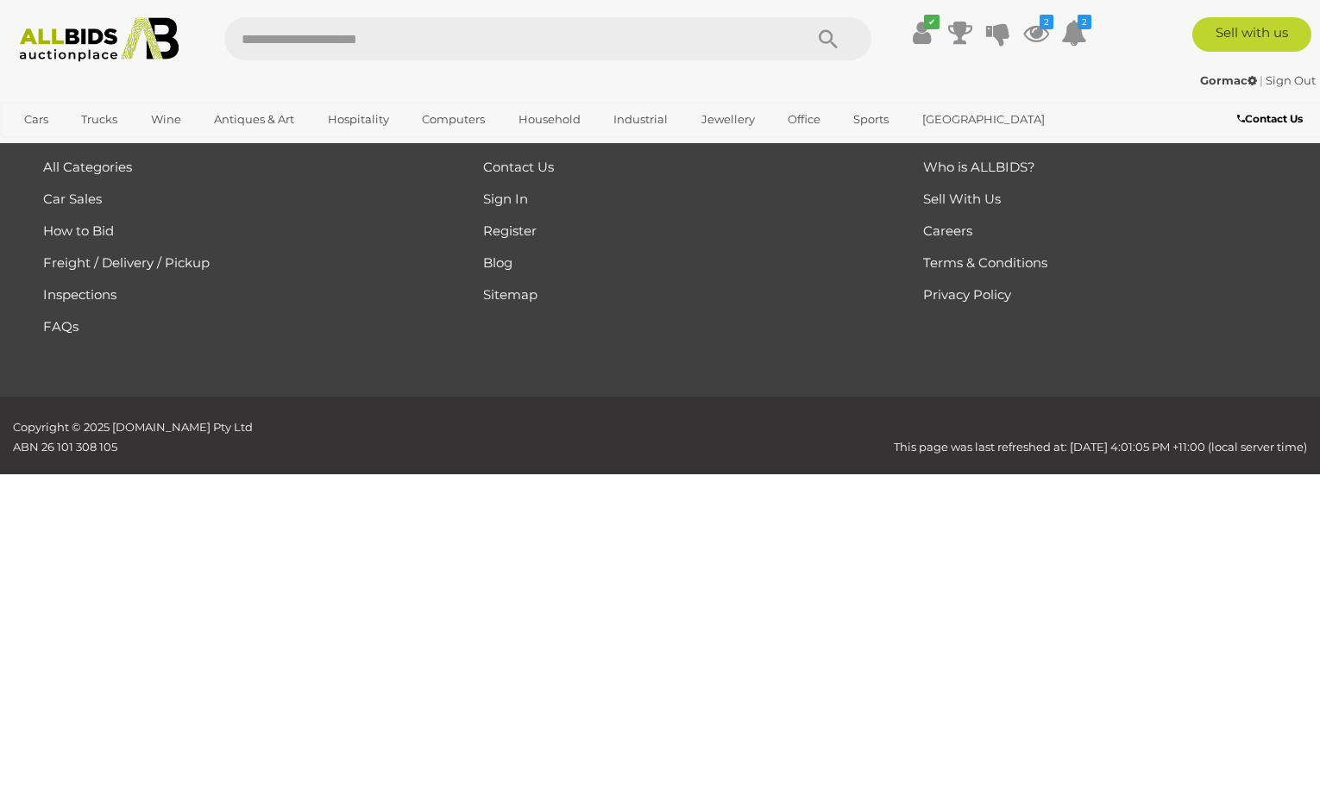
scroll to position [462, 0]
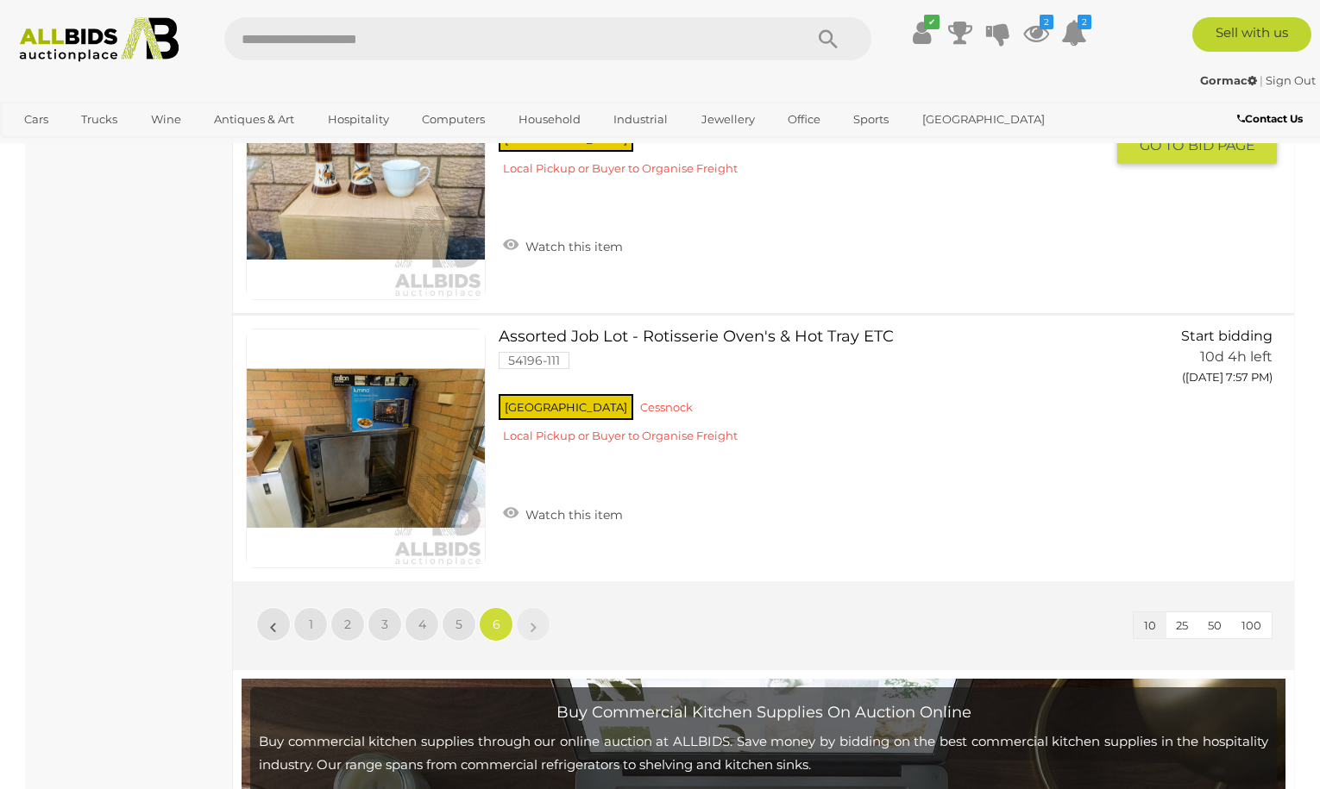
scroll to position [1670, 0]
